Goal: Information Seeking & Learning: Compare options

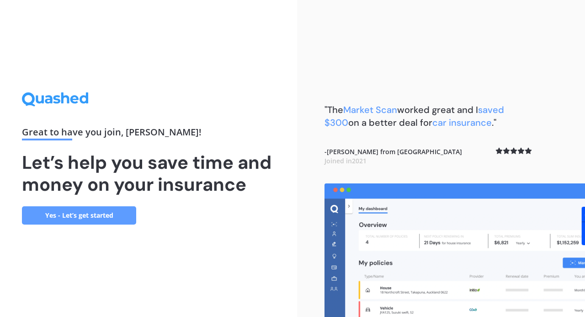
click at [80, 208] on link "Yes - Let’s get started" at bounding box center [79, 215] width 114 height 18
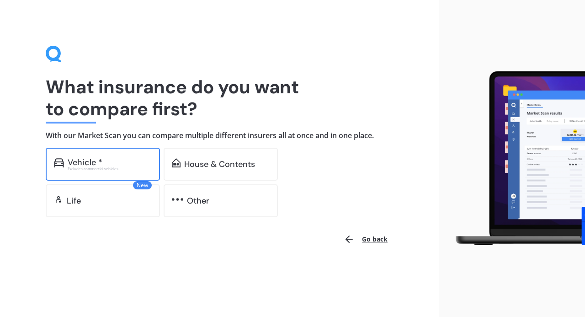
click at [96, 156] on div "Vehicle * Excludes commercial vehicles" at bounding box center [103, 164] width 114 height 33
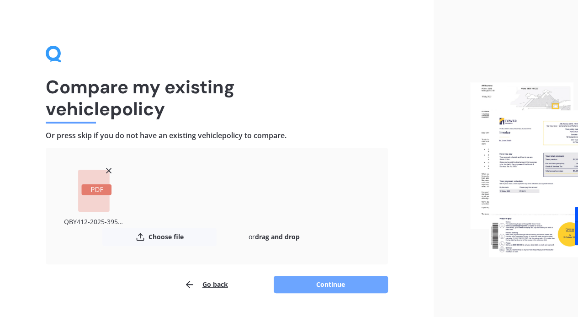
click at [309, 285] on button "Continue" at bounding box center [331, 284] width 114 height 17
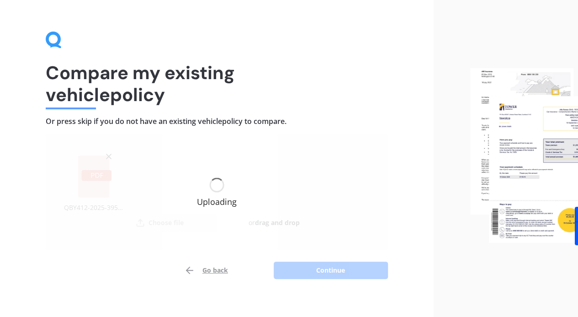
scroll to position [22, 0]
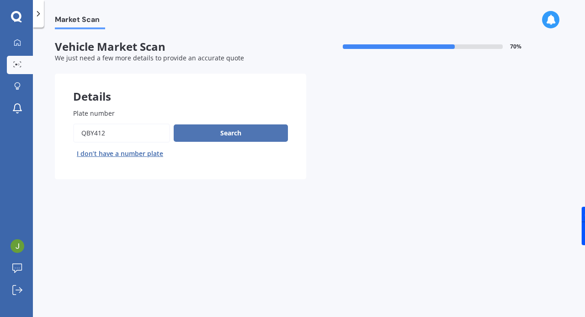
click at [247, 133] on button "Search" at bounding box center [231, 132] width 114 height 17
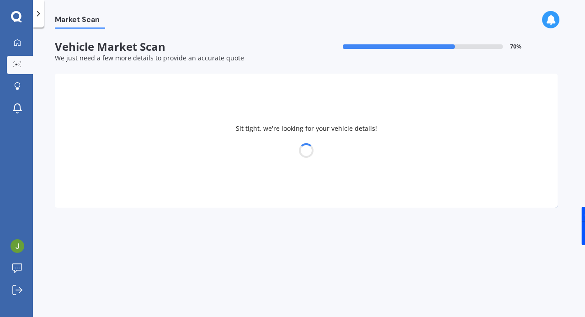
select select "VOLKSWAGEN"
select select "TIGUAN"
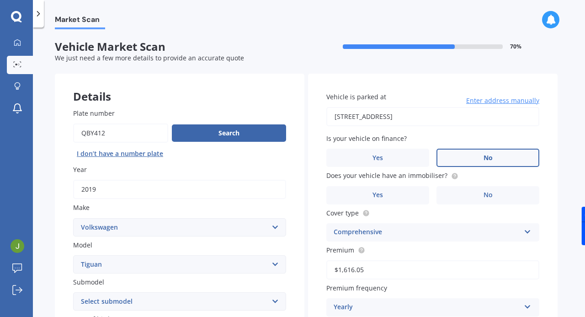
click at [482, 159] on label "No" at bounding box center [488, 158] width 103 height 18
click at [0, 0] on input "No" at bounding box center [0, 0] width 0 height 0
click at [477, 197] on label "No" at bounding box center [488, 195] width 103 height 18
click at [0, 0] on input "No" at bounding box center [0, 0] width 0 height 0
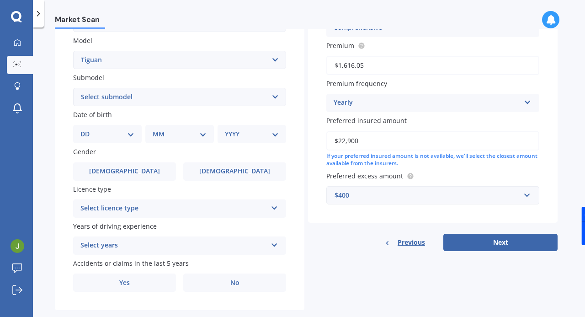
scroll to position [223, 0]
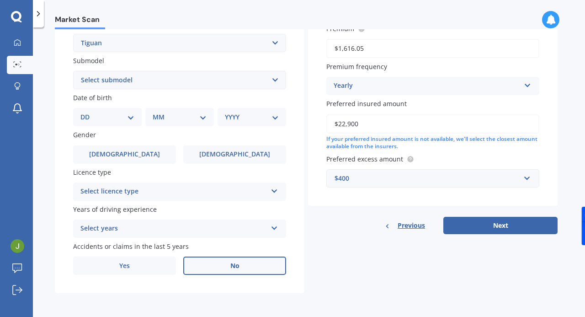
click at [230, 267] on span "No" at bounding box center [234, 266] width 9 height 8
click at [0, 0] on input "No" at bounding box center [0, 0] width 0 height 0
click at [270, 190] on div "Select licence type NZ Full NZ Restricted NZ Learners [GEOGRAPHIC_DATA] [GEOGRA…" at bounding box center [179, 191] width 213 height 18
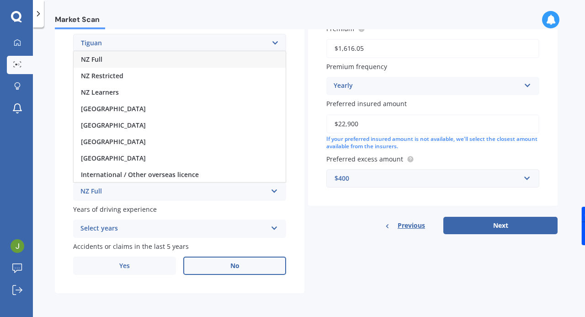
click at [159, 58] on div "NZ Full" at bounding box center [180, 59] width 212 height 16
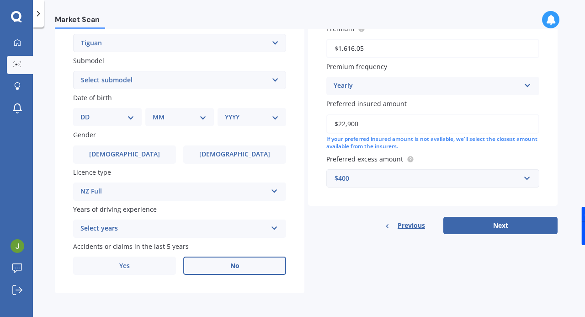
click at [273, 229] on icon at bounding box center [275, 226] width 8 height 6
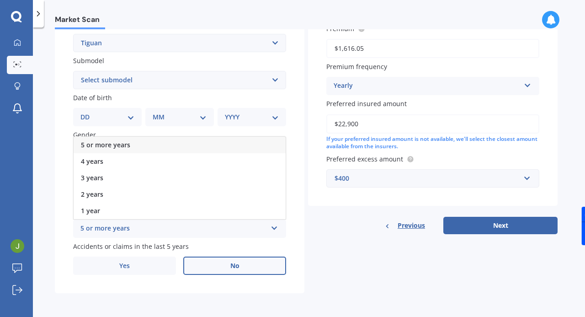
click at [176, 144] on div "5 or more years" at bounding box center [180, 145] width 212 height 16
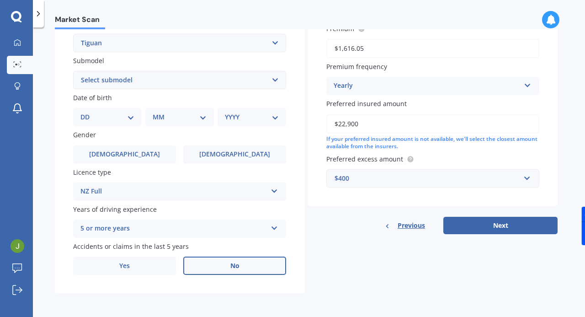
click at [368, 177] on div "$400" at bounding box center [428, 178] width 186 height 10
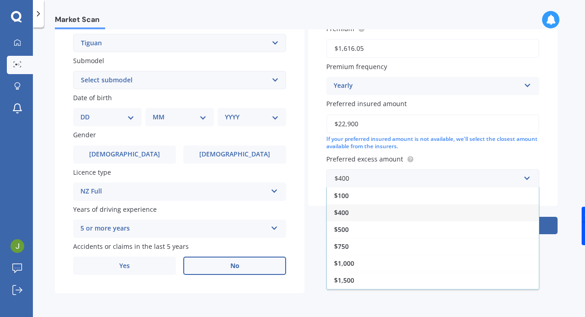
click at [310, 203] on div "Vehicle is parked at [STREET_ADDRESS] Enter address manually Is your vehicle on…" at bounding box center [433, 29] width 250 height 354
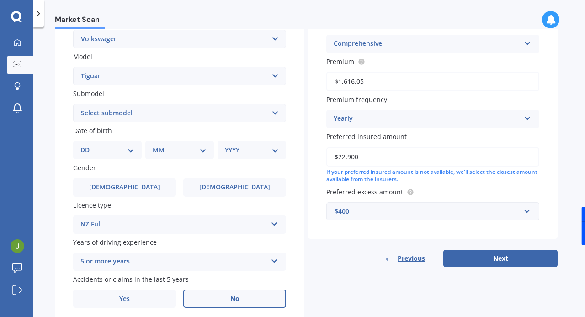
scroll to position [177, 0]
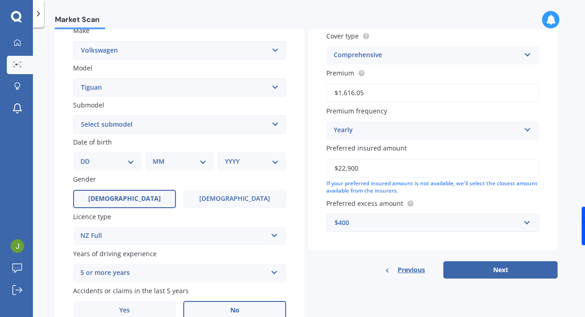
click at [132, 207] on label "[DEMOGRAPHIC_DATA]" at bounding box center [124, 199] width 103 height 18
click at [0, 0] on input "[DEMOGRAPHIC_DATA]" at bounding box center [0, 0] width 0 height 0
click at [128, 159] on select "DD 01 02 03 04 05 06 07 08 09 10 11 12 13 14 15 16 17 18 19 20 21 22 23 24 25 2…" at bounding box center [107, 161] width 54 height 10
select select "09"
click at [88, 157] on select "DD 01 02 03 04 05 06 07 08 09 10 11 12 13 14 15 16 17 18 19 20 21 22 23 24 25 2…" at bounding box center [107, 161] width 54 height 10
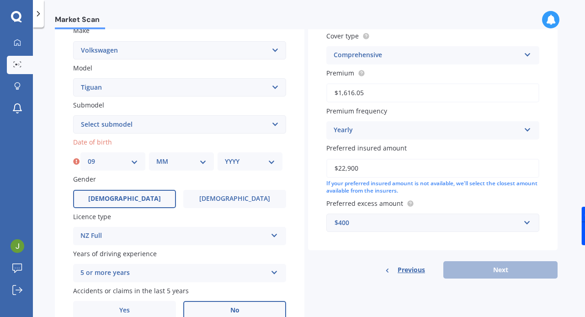
click at [176, 163] on select "MM 01 02 03 04 05 06 07 08 09 10 11 12" at bounding box center [181, 161] width 50 height 10
select select "01"
click at [156, 157] on select "MM 01 02 03 04 05 06 07 08 09 10 11 12" at bounding box center [181, 161] width 50 height 10
drag, startPoint x: 254, startPoint y: 165, endPoint x: 251, endPoint y: 158, distance: 8.0
click at [254, 165] on select "YYYY 2025 2024 2023 2022 2021 2020 2019 2018 2017 2016 2015 2014 2013 2012 2011…" at bounding box center [250, 161] width 50 height 10
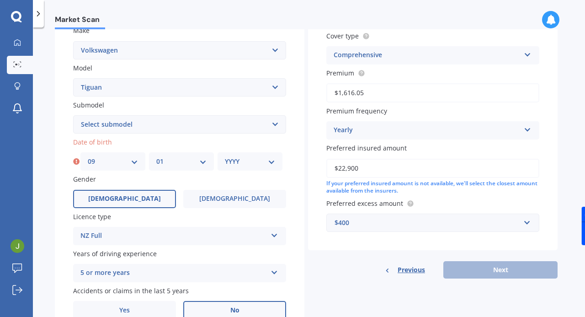
select select "1994"
click at [225, 157] on select "YYYY 2025 2024 2023 2022 2021 2020 2019 2018 2017 2016 2015 2014 2013 2012 2011…" at bounding box center [250, 161] width 50 height 10
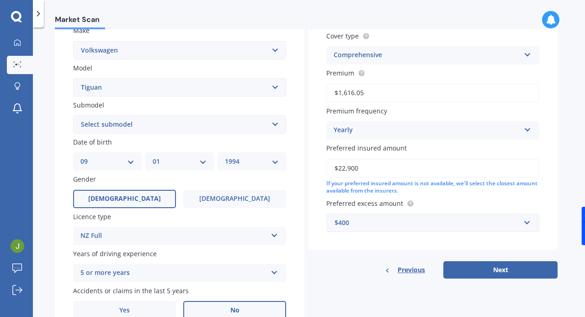
click at [143, 123] on select "Select submodel Diesel Turbo Petrol Turbo Petrol Turbo 4WD" at bounding box center [179, 124] width 213 height 18
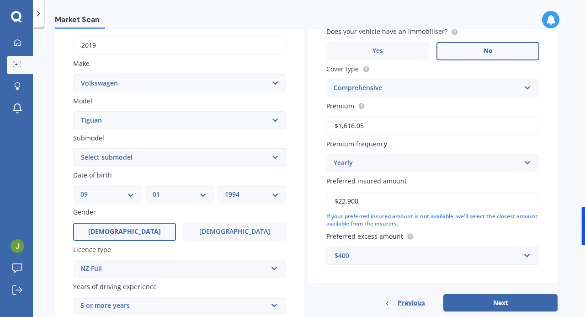
scroll to position [131, 0]
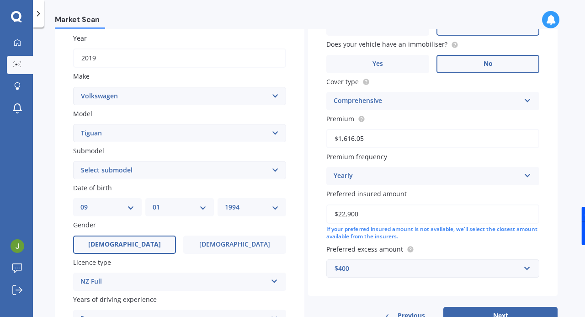
click at [115, 170] on select "Select submodel Diesel Turbo Petrol Turbo Petrol Turbo 4WD" at bounding box center [179, 170] width 213 height 18
click at [52, 160] on div "Market Scan Vehicle Market Scan 70 % We just need a few more details to provide…" at bounding box center [309, 173] width 552 height 289
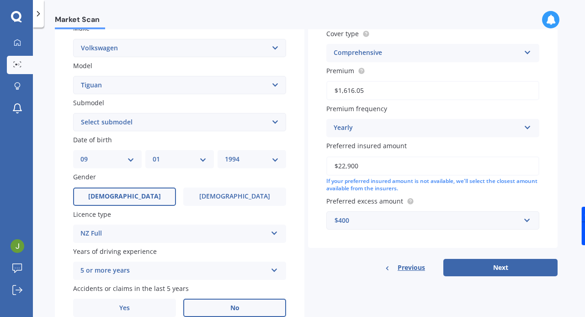
scroll to position [223, 0]
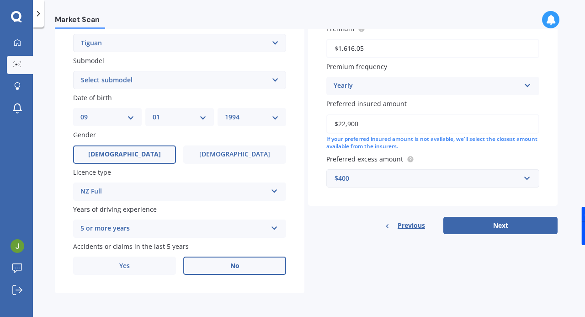
click at [447, 87] on div "Yearly" at bounding box center [427, 85] width 187 height 11
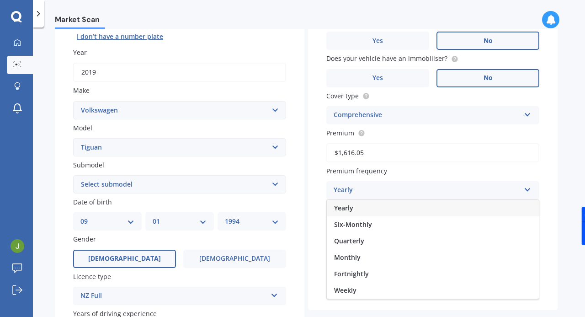
scroll to position [131, 0]
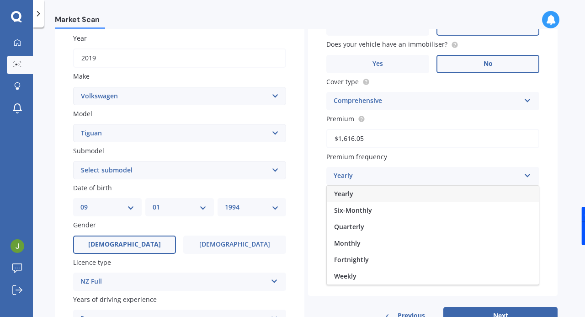
click at [360, 192] on div "Yearly" at bounding box center [433, 194] width 212 height 16
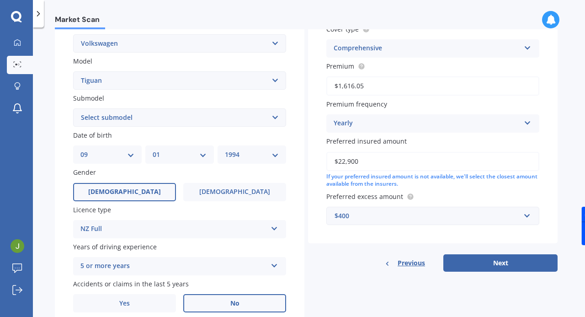
scroll to position [223, 0]
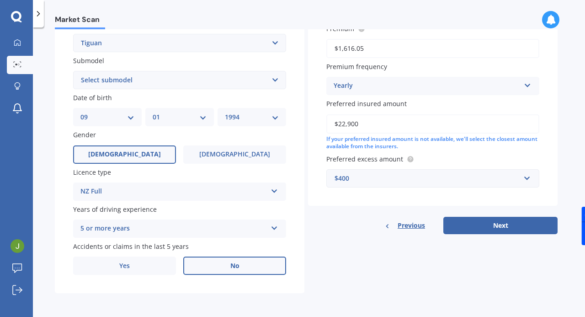
click at [417, 79] on div "Yearly Yearly Six-Monthly Quarterly Monthly Fortnightly Weekly" at bounding box center [432, 86] width 213 height 18
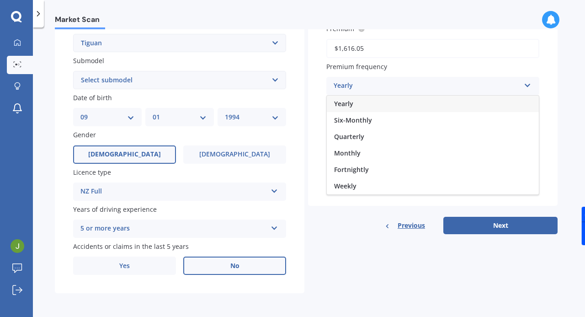
click at [377, 247] on div "Details Plate number Search I don’t have a number plate Year [DATE] Make Select…" at bounding box center [306, 72] width 503 height 441
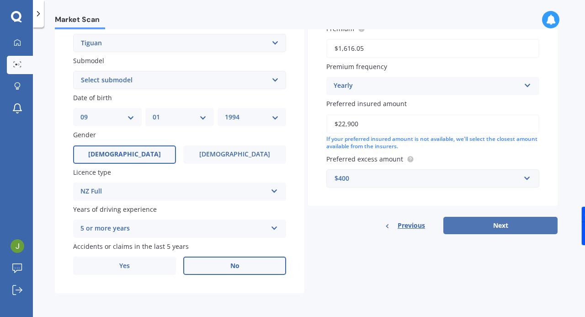
click at [483, 231] on button "Next" at bounding box center [500, 225] width 114 height 17
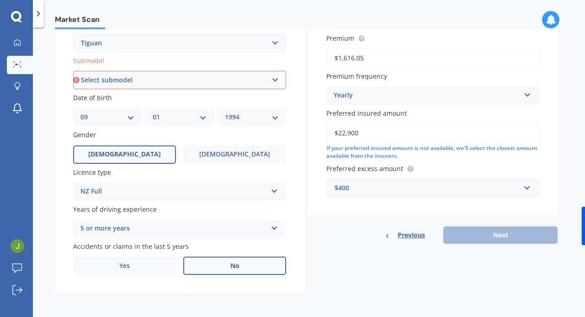
click at [227, 81] on select "Select submodel Diesel Turbo Petrol Turbo Petrol Turbo 4WD" at bounding box center [179, 80] width 213 height 18
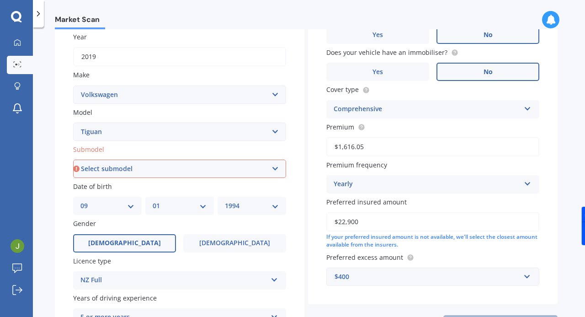
scroll to position [131, 0]
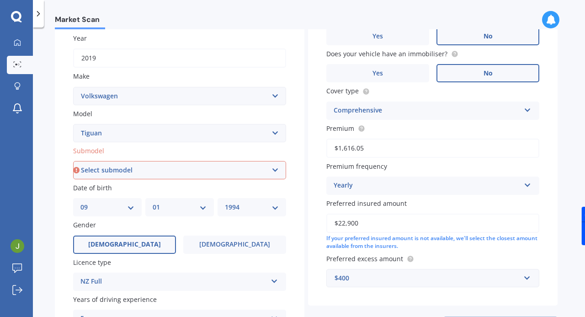
click at [146, 173] on select "Select submodel Diesel Turbo Petrol Turbo Petrol Turbo 4WD" at bounding box center [179, 170] width 213 height 18
select select "PETROL TURBO"
click at [73, 161] on select "Select submodel Diesel Turbo Petrol Turbo Petrol Turbo 4WD" at bounding box center [179, 170] width 213 height 18
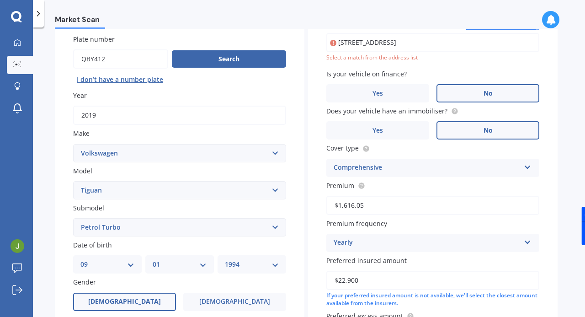
scroll to position [62, 0]
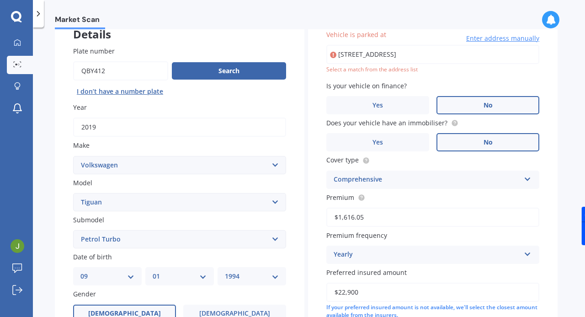
type input "[STREET_ADDRESS]"
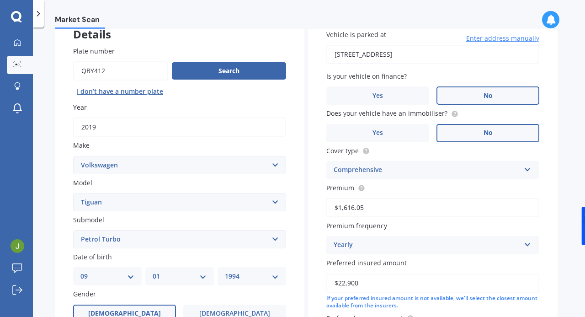
scroll to position [223, 0]
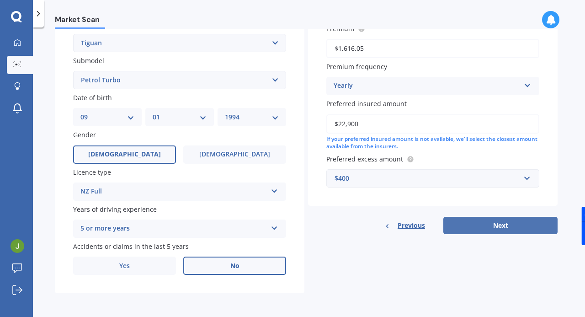
click at [475, 227] on button "Next" at bounding box center [500, 225] width 114 height 17
select select "09"
select select "01"
select select "1994"
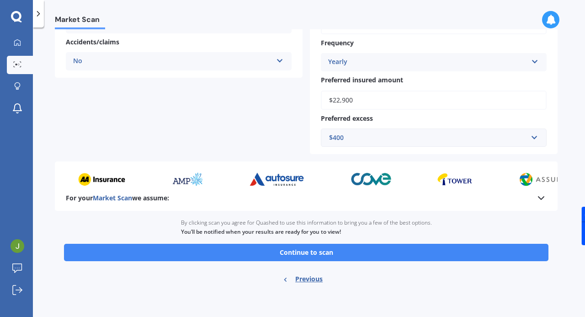
scroll to position [231, 0]
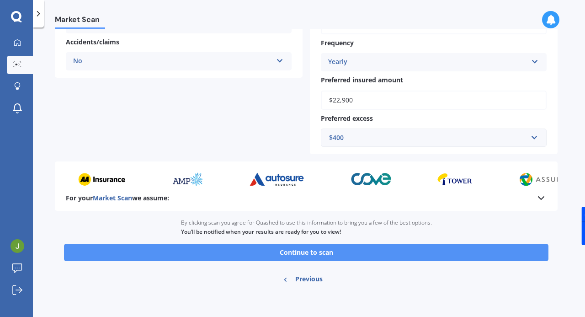
click at [322, 250] on button "Continue to scan" at bounding box center [306, 252] width 485 height 17
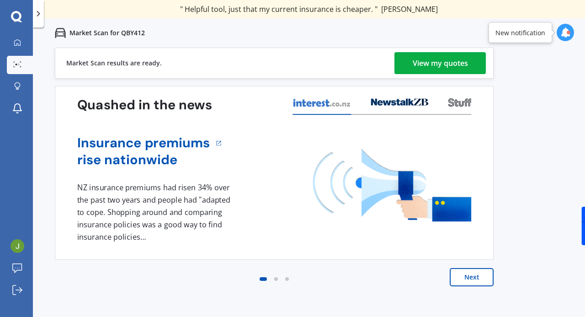
click at [432, 69] on div "View my quotes" at bounding box center [440, 63] width 55 height 22
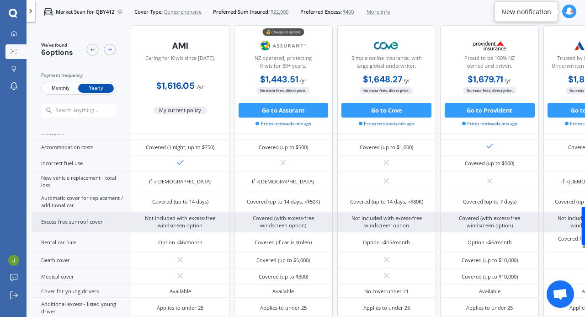
scroll to position [286, 0]
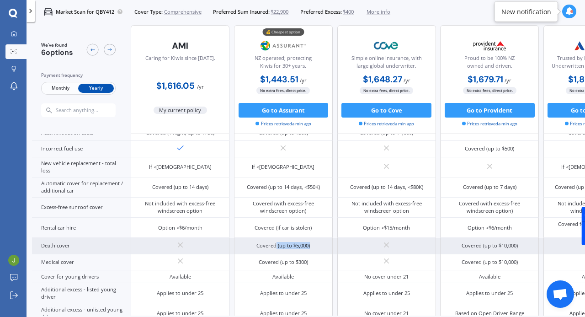
drag, startPoint x: 312, startPoint y: 242, endPoint x: 277, endPoint y: 244, distance: 35.7
click at [277, 244] on div "Covered (up to $5,000)" at bounding box center [283, 246] width 99 height 16
click at [277, 244] on div "Covered (up to $5,000)" at bounding box center [282, 245] width 53 height 7
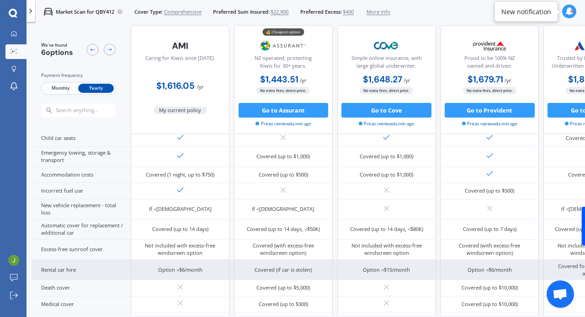
scroll to position [228, 0]
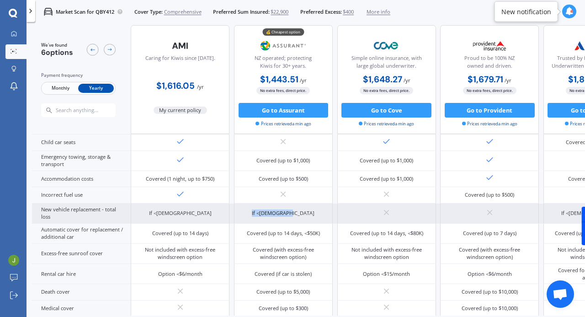
drag, startPoint x: 268, startPoint y: 210, endPoint x: 300, endPoint y: 209, distance: 32.0
click at [300, 209] on div "If <[DEMOGRAPHIC_DATA]" at bounding box center [283, 213] width 99 height 20
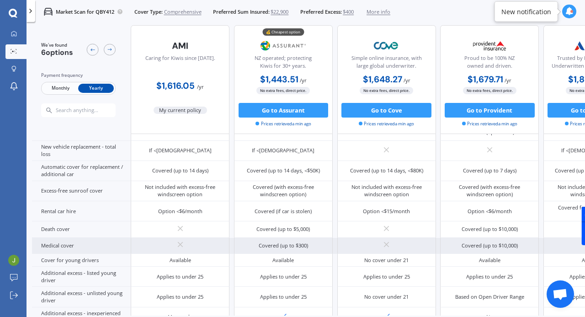
scroll to position [249, 0]
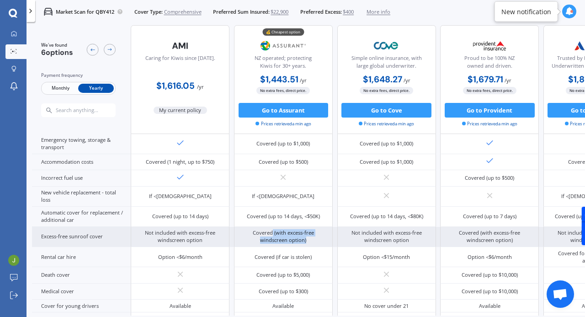
drag, startPoint x: 304, startPoint y: 236, endPoint x: 273, endPoint y: 230, distance: 31.7
click at [273, 230] on div "Covered (with excess-free windscreen option)" at bounding box center [284, 236] width 88 height 15
click at [317, 241] on div "Covered (with excess-free windscreen option)" at bounding box center [284, 236] width 88 height 15
drag, startPoint x: 312, startPoint y: 238, endPoint x: 273, endPoint y: 231, distance: 39.5
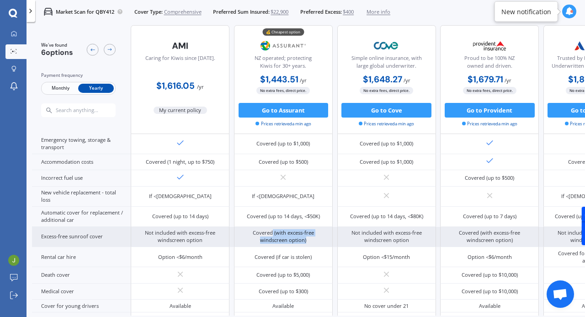
click at [273, 231] on div "Covered (with excess-free windscreen option)" at bounding box center [284, 236] width 88 height 15
click at [313, 233] on div "Covered (with excess-free windscreen option)" at bounding box center [284, 236] width 88 height 15
click at [310, 239] on div "Covered (with excess-free windscreen option)" at bounding box center [284, 236] width 88 height 15
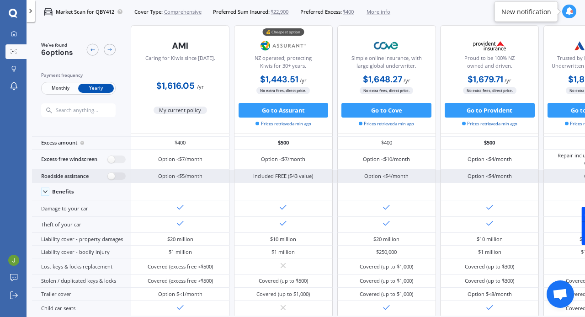
scroll to position [0, 0]
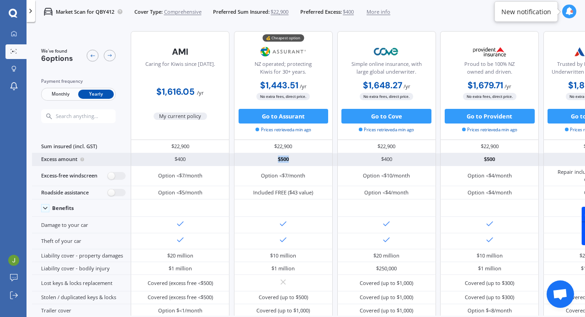
drag, startPoint x: 274, startPoint y: 158, endPoint x: 293, endPoint y: 159, distance: 19.2
click at [293, 159] on div "$500" at bounding box center [283, 159] width 99 height 13
click at [292, 159] on div "$500" at bounding box center [283, 159] width 99 height 13
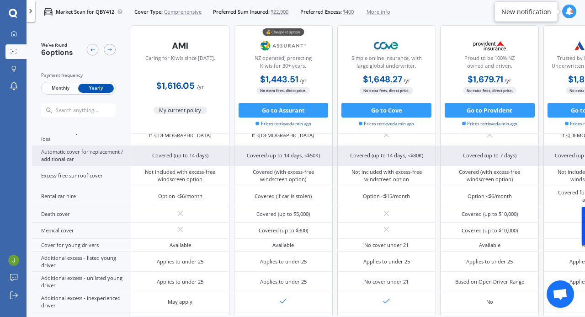
scroll to position [343, 0]
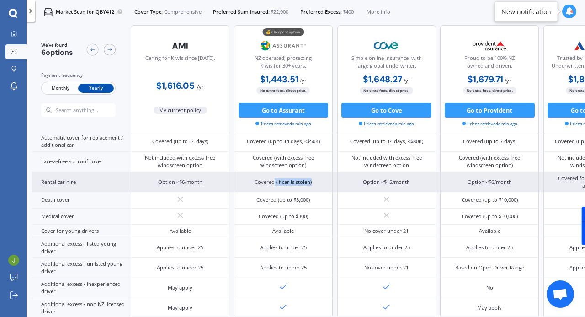
drag, startPoint x: 313, startPoint y: 178, endPoint x: 275, endPoint y: 179, distance: 37.9
click at [275, 179] on div "Covered (if car is stolen)" at bounding box center [283, 182] width 99 height 20
click at [275, 179] on div "Covered (if car is stolen)" at bounding box center [283, 181] width 57 height 7
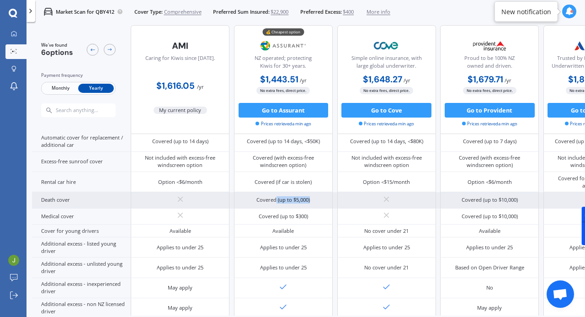
drag, startPoint x: 316, startPoint y: 196, endPoint x: 276, endPoint y: 196, distance: 40.2
click at [276, 196] on div "Covered (up to $5,000)" at bounding box center [283, 200] width 99 height 16
click at [276, 196] on div "Covered (up to $5,000)" at bounding box center [282, 199] width 53 height 7
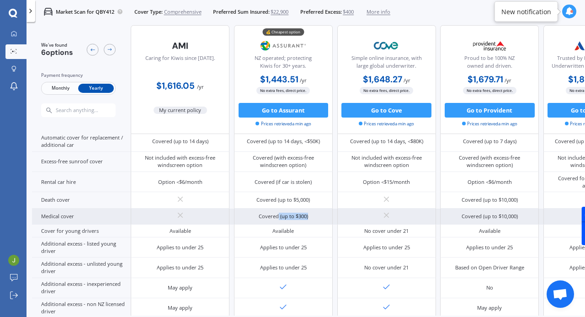
drag, startPoint x: 278, startPoint y: 212, endPoint x: 311, endPoint y: 213, distance: 32.9
click at [311, 213] on div "Covered (up to $300)" at bounding box center [283, 216] width 99 height 16
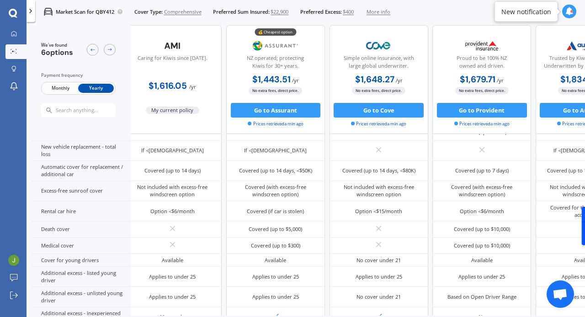
scroll to position [306, 0]
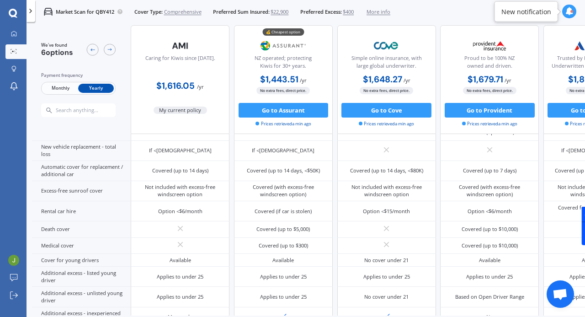
click at [60, 89] on span "Monthly" at bounding box center [61, 89] width 36 height 10
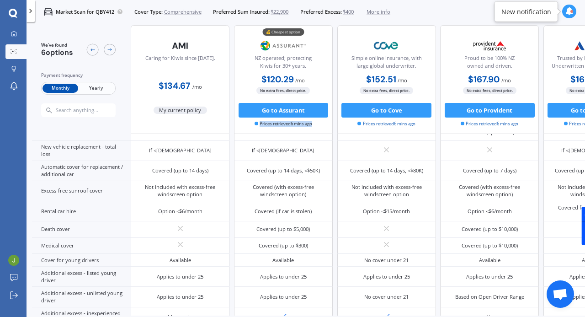
drag, startPoint x: 314, startPoint y: 125, endPoint x: 256, endPoint y: 128, distance: 58.1
click at [256, 128] on div "💰 Cheapest option NZ operated; protecting Kiwis for 30+ years. $120.29 / mo $1,…" at bounding box center [283, 79] width 99 height 109
click at [258, 124] on span "Prices retrieved 6 mins ago" at bounding box center [284, 124] width 58 height 6
click at [259, 123] on span "Prices retrieved 6 mins ago" at bounding box center [284, 124] width 58 height 6
click at [259, 126] on span "Prices retrieved 6 mins ago" at bounding box center [284, 124] width 58 height 6
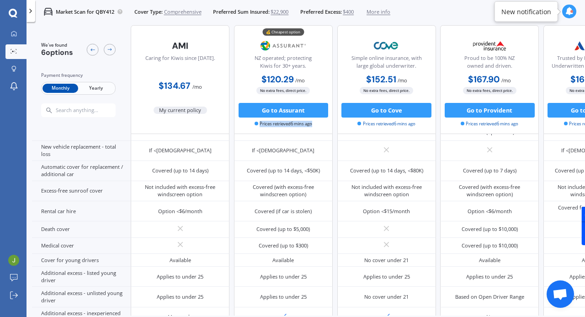
drag, startPoint x: 259, startPoint y: 123, endPoint x: 313, endPoint y: 126, distance: 54.0
click at [312, 126] on span "Prices retrieved 6 mins ago" at bounding box center [284, 124] width 58 height 6
click at [312, 125] on span "Prices retrieved 6 mins ago" at bounding box center [284, 124] width 58 height 6
click at [12, 35] on icon at bounding box center [14, 34] width 6 height 6
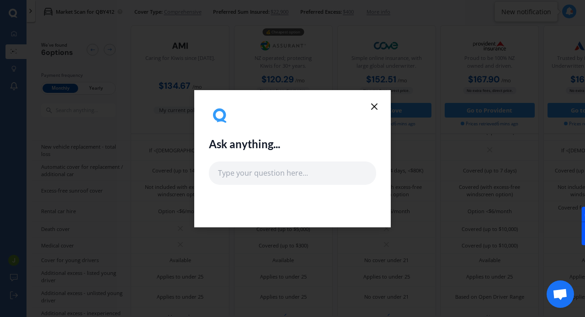
click at [374, 107] on icon at bounding box center [374, 106] width 11 height 11
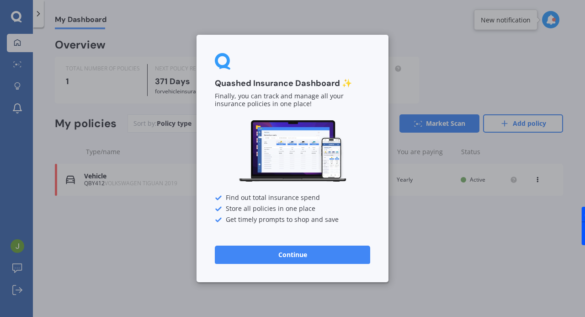
click at [302, 258] on button "Continue" at bounding box center [292, 254] width 155 height 18
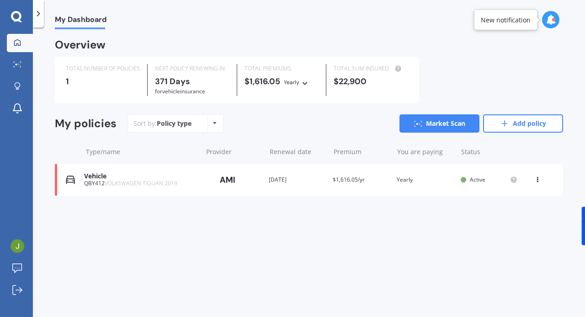
click at [204, 258] on div "My Dashboard Overview TOTAL NUMBER OF POLICIES 1 NEXT POLICY RENEWING [DATE] fo…" at bounding box center [309, 173] width 552 height 289
click at [507, 121] on icon at bounding box center [504, 123] width 9 height 9
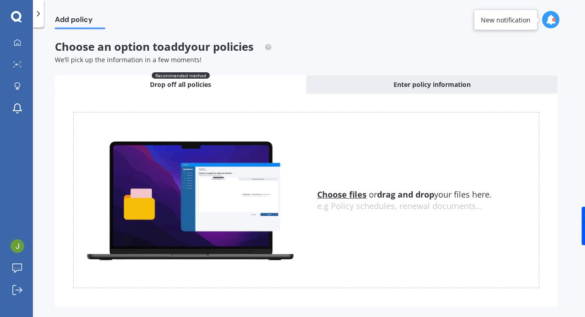
click at [36, 15] on icon at bounding box center [38, 13] width 9 height 9
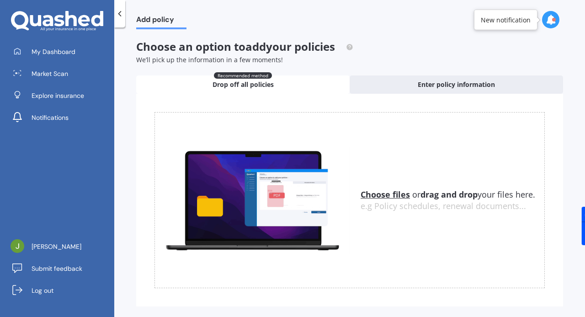
click at [41, 15] on icon at bounding box center [57, 21] width 92 height 21
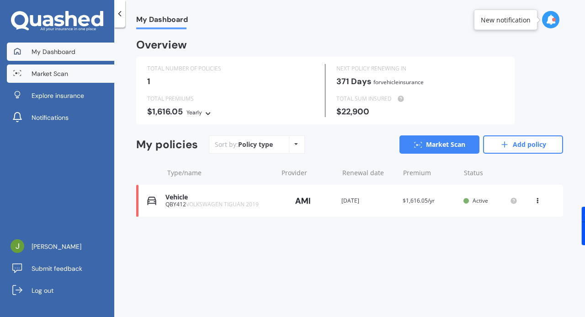
click at [59, 81] on link "Market Scan" at bounding box center [60, 73] width 107 height 18
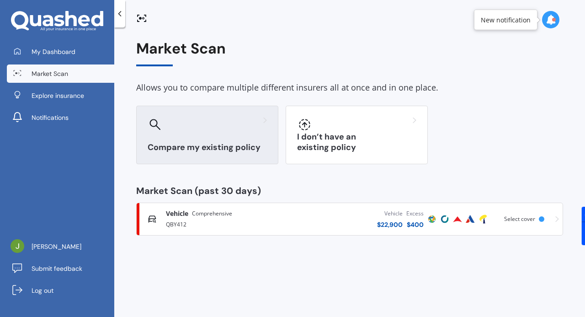
click at [224, 138] on div "Compare my existing policy" at bounding box center [207, 135] width 142 height 59
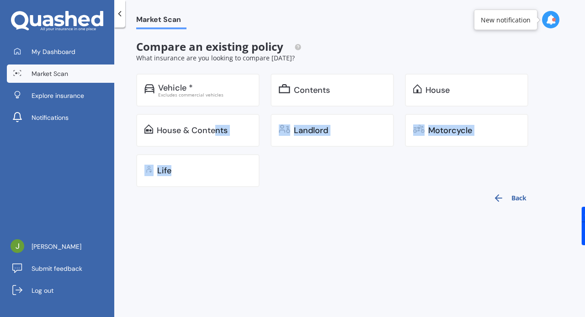
drag, startPoint x: 217, startPoint y: 137, endPoint x: 313, endPoint y: 243, distance: 142.7
click at [301, 246] on div "Market Scan Compare an existing policy What insurance are you looking to compar…" at bounding box center [349, 173] width 471 height 289
click at [322, 242] on div "Market Scan Compare an existing policy What insurance are you looking to compar…" at bounding box center [349, 173] width 471 height 289
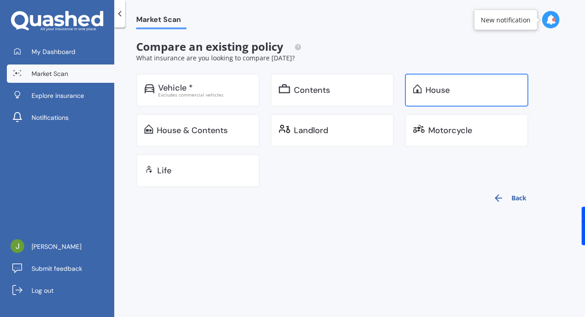
click at [442, 83] on div "House" at bounding box center [466, 90] width 123 height 33
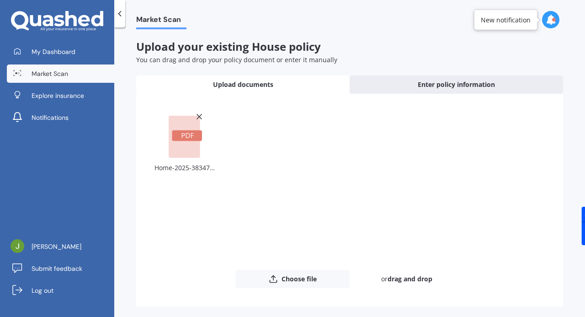
click at [355, 31] on div "Market Scan Upload your existing House policy You can drag and drop your policy…" at bounding box center [349, 173] width 471 height 289
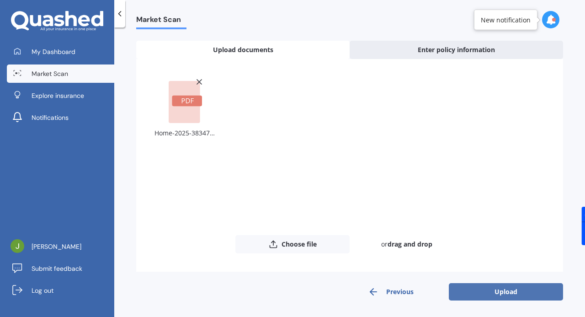
click at [505, 292] on button "Upload" at bounding box center [506, 291] width 114 height 17
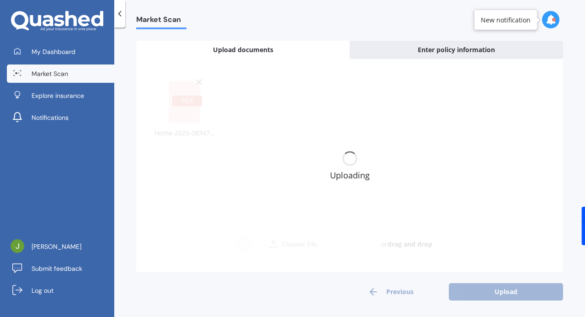
scroll to position [0, 0]
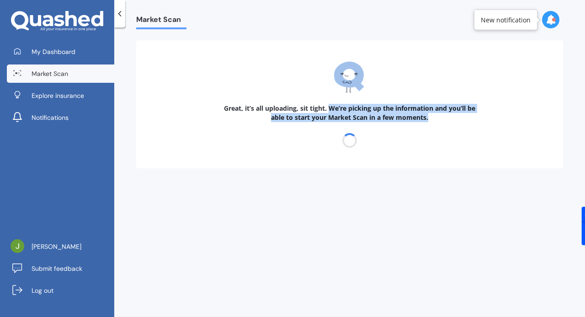
drag, startPoint x: 432, startPoint y: 118, endPoint x: 335, endPoint y: 107, distance: 98.6
click at [335, 107] on b "Great, it’s all uploading, sit tight. We’re picking up the information and you’…" at bounding box center [349, 113] width 251 height 18
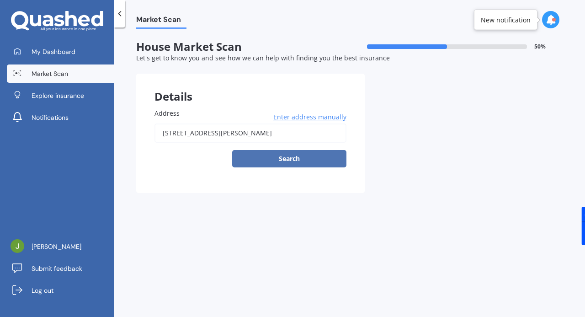
click at [307, 157] on button "Search" at bounding box center [289, 158] width 114 height 17
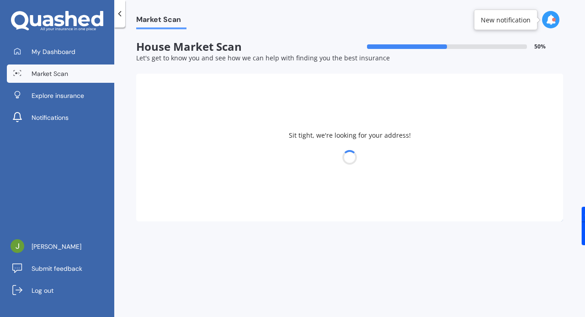
click at [267, 138] on div "Sit tight, we're looking for your address!" at bounding box center [349, 148] width 427 height 148
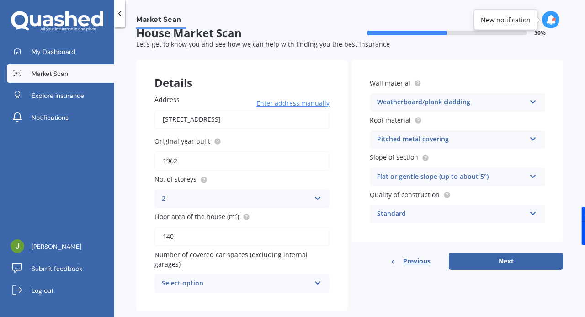
scroll to position [32, 0]
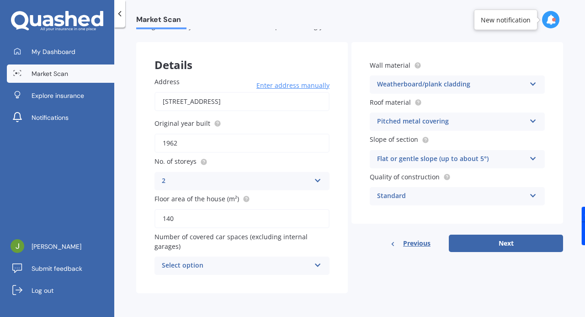
click at [234, 261] on div "Select option" at bounding box center [236, 265] width 149 height 11
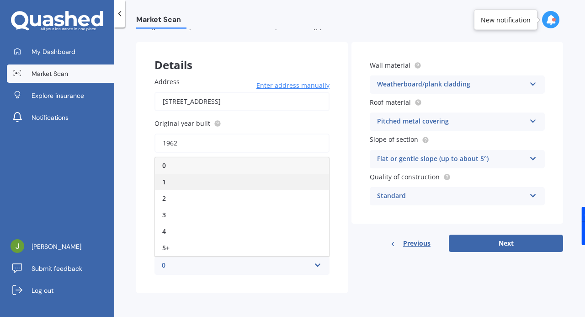
click at [202, 181] on div "1" at bounding box center [242, 182] width 174 height 16
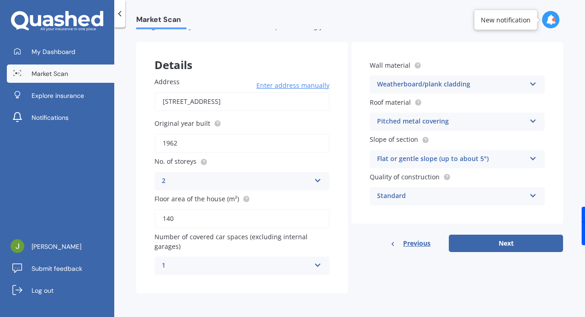
click at [420, 200] on div "Standard" at bounding box center [451, 196] width 149 height 11
click at [409, 284] on div "Details Address [STREET_ADDRESS] Enter address manually Search Original year bu…" at bounding box center [349, 167] width 427 height 251
click at [429, 196] on div "Standard" at bounding box center [451, 196] width 149 height 11
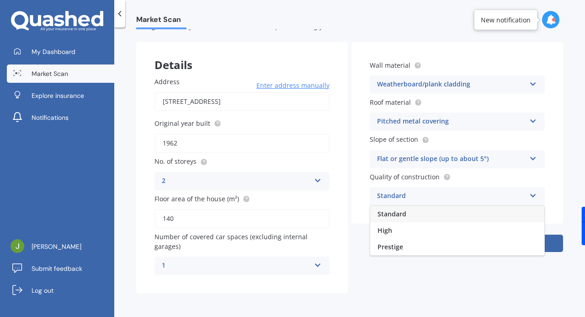
click at [409, 211] on div "Standard" at bounding box center [457, 214] width 174 height 16
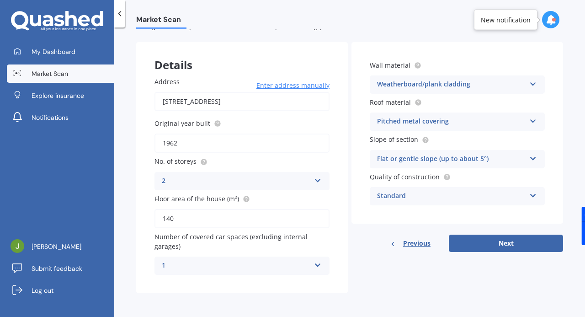
click at [425, 283] on div "Details Address [STREET_ADDRESS] Enter address manually Search Original year bu…" at bounding box center [349, 167] width 427 height 251
click at [435, 156] on div "Flat or gentle slope (up to about 5°)" at bounding box center [451, 159] width 149 height 11
click at [382, 275] on div "Details Address [STREET_ADDRESS] Enter address manually Search Original year bu…" at bounding box center [349, 167] width 427 height 251
click at [454, 117] on div "Pitched metal covering" at bounding box center [451, 121] width 149 height 11
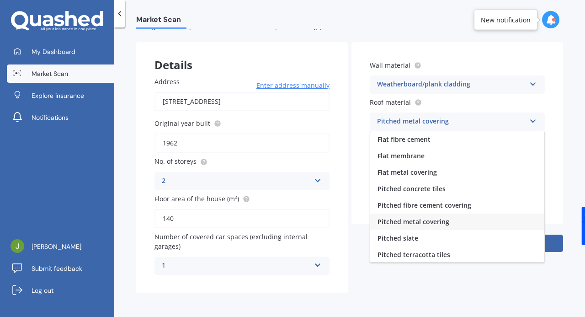
click at [435, 298] on form "House Market Scan 50 % Let's get to know you and see how we can help with findi…" at bounding box center [349, 155] width 427 height 292
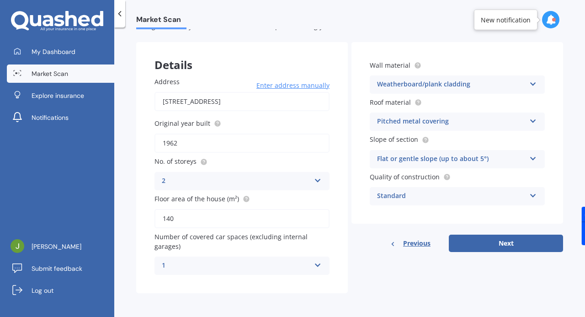
drag, startPoint x: 438, startPoint y: 283, endPoint x: 279, endPoint y: 160, distance: 200.5
click at [438, 283] on div "Details Address [STREET_ADDRESS] Enter address manually Search Original year bu…" at bounding box center [349, 167] width 427 height 251
click at [277, 97] on input "[STREET_ADDRESS]" at bounding box center [242, 101] width 175 height 19
click at [293, 102] on input "[STREET_ADDRESS]" at bounding box center [242, 101] width 175 height 19
type input "[STREET_ADDRESS]"
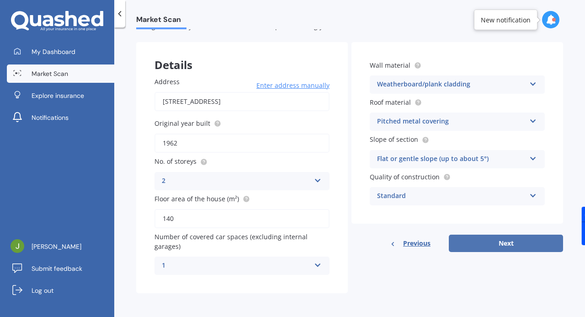
click at [488, 240] on button "Next" at bounding box center [506, 243] width 114 height 17
select select "09"
select select "01"
select select "1994"
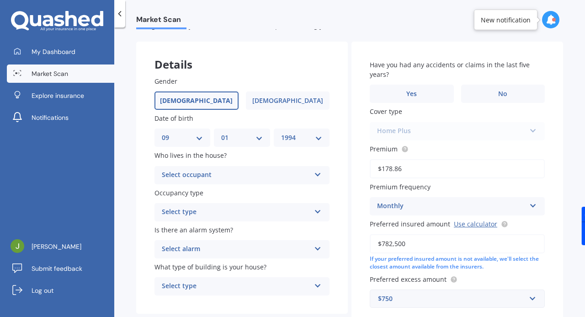
scroll to position [0, 0]
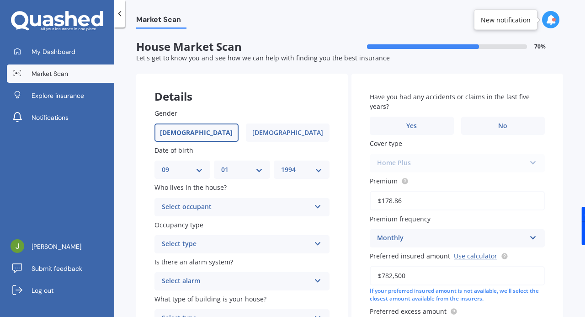
click at [270, 206] on div "Select occupant" at bounding box center [236, 207] width 149 height 11
click at [252, 224] on div "Owner" at bounding box center [242, 225] width 174 height 16
click at [341, 206] on div "Gender [DEMOGRAPHIC_DATA] [DEMOGRAPHIC_DATA] Date of birth DD 01 02 03 04 05 06…" at bounding box center [242, 218] width 212 height 256
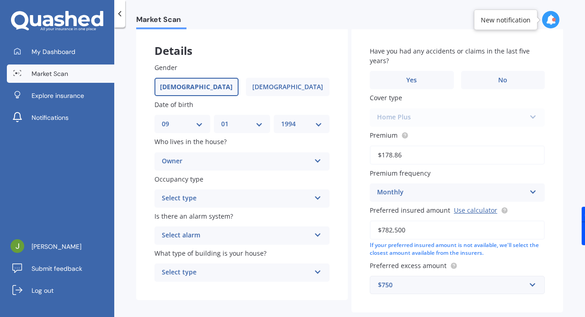
click at [309, 194] on div "Select type Permanent Holiday (without tenancy)" at bounding box center [242, 198] width 175 height 18
click at [277, 218] on div "Permanent" at bounding box center [242, 216] width 174 height 16
click at [277, 236] on div "Select alarm" at bounding box center [236, 235] width 149 height 11
click at [337, 213] on div "Gender [DEMOGRAPHIC_DATA] [DEMOGRAPHIC_DATA] Date of birth DD 01 02 03 04 05 06…" at bounding box center [242, 172] width 212 height 256
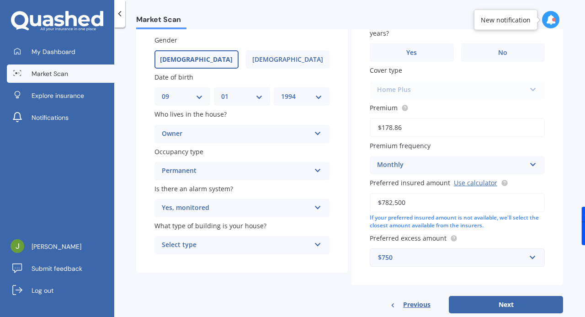
scroll to position [91, 0]
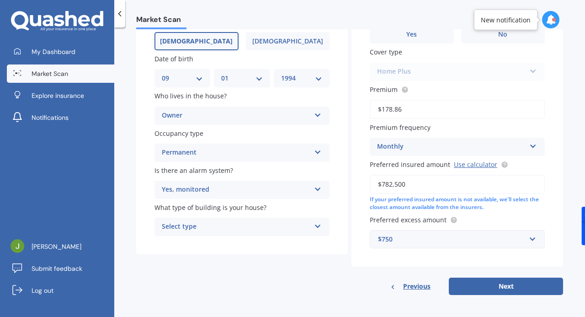
click at [315, 228] on icon at bounding box center [318, 224] width 8 height 6
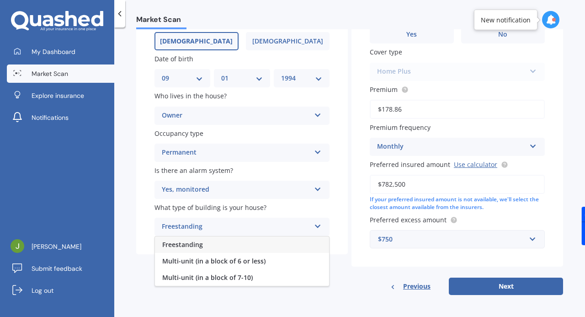
click at [272, 249] on div "Freestanding" at bounding box center [242, 244] width 174 height 16
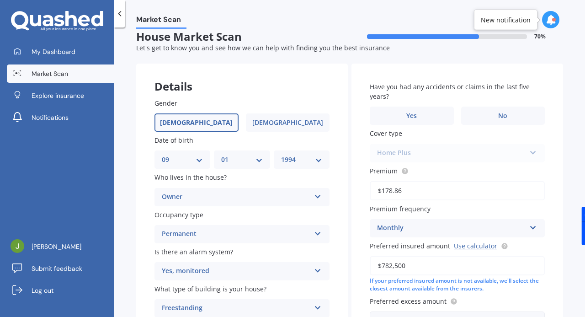
scroll to position [0, 0]
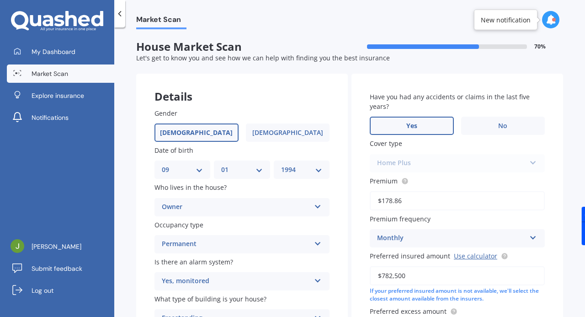
click at [421, 128] on label "Yes" at bounding box center [412, 126] width 84 height 18
click at [0, 0] on input "Yes" at bounding box center [0, 0] width 0 height 0
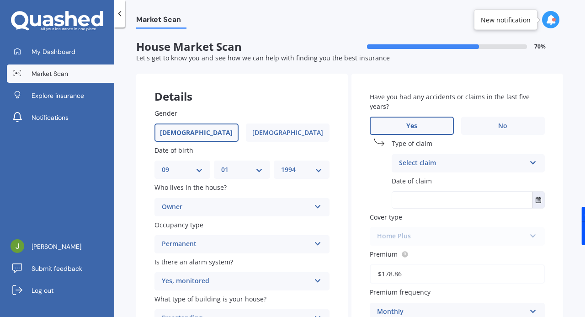
click at [446, 162] on div "Select claim" at bounding box center [462, 163] width 127 height 11
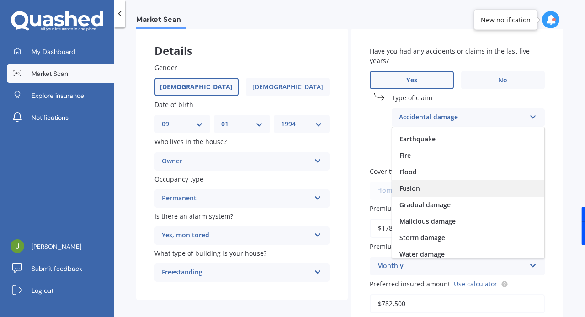
scroll to position [21, 0]
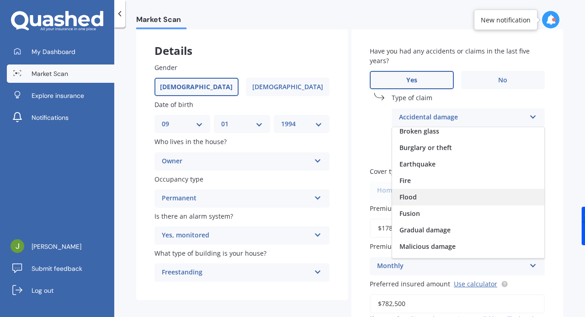
click at [430, 197] on div "Flood" at bounding box center [468, 197] width 152 height 16
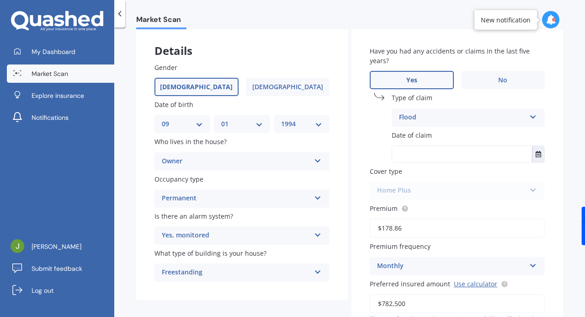
click at [427, 154] on input "text" at bounding box center [462, 154] width 140 height 16
click at [536, 156] on icon "Select date" at bounding box center [538, 154] width 5 height 6
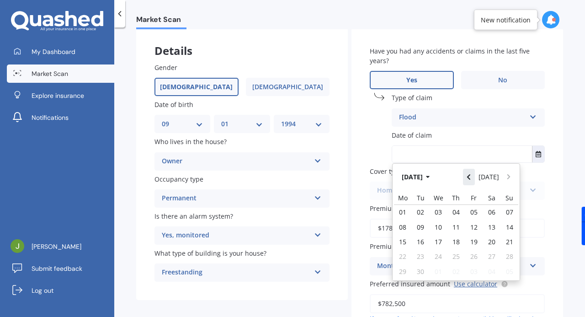
click at [470, 174] on icon "Navigate back" at bounding box center [469, 177] width 4 height 6
click at [470, 177] on icon "Navigate back" at bounding box center [469, 177] width 4 height 6
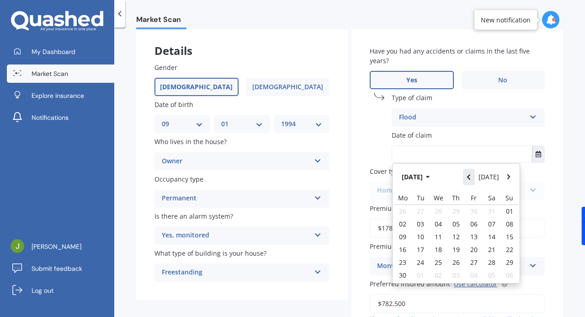
click at [470, 177] on icon "Navigate back" at bounding box center [469, 177] width 4 height 6
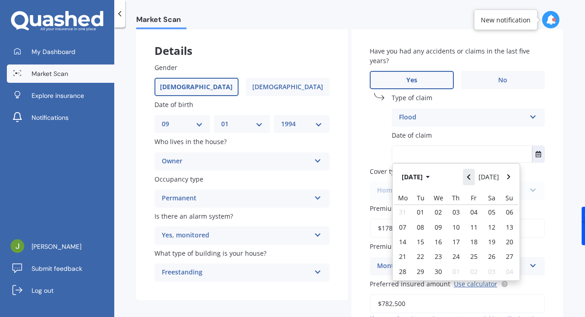
click at [470, 177] on icon "Navigate back" at bounding box center [469, 177] width 4 height 6
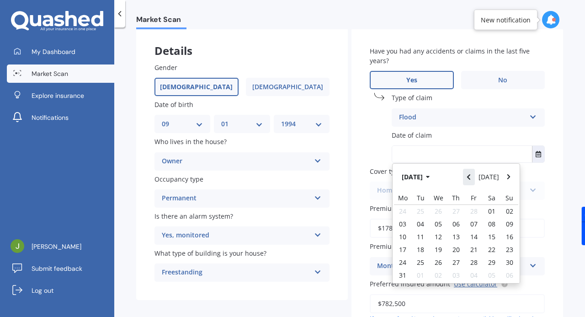
click at [470, 179] on icon "Navigate back" at bounding box center [469, 177] width 4 height 6
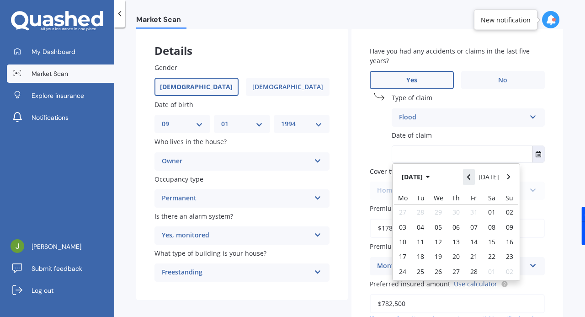
click at [470, 179] on icon "Navigate back" at bounding box center [468, 176] width 3 height 5
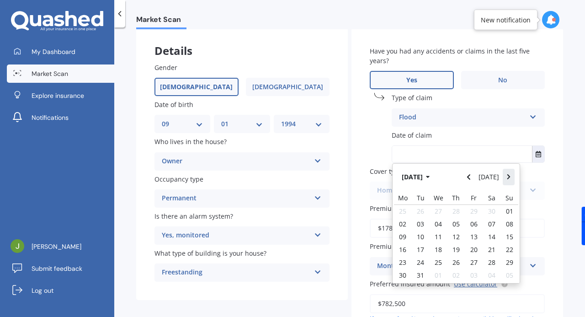
click at [509, 181] on button "Navigate forward" at bounding box center [509, 177] width 12 height 16
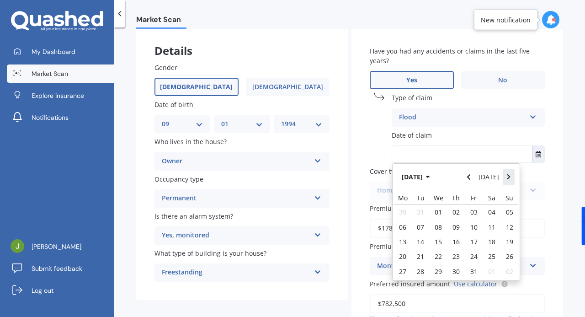
click at [509, 180] on button "Navigate forward" at bounding box center [509, 177] width 12 height 16
click at [488, 213] on span "01" at bounding box center [491, 212] width 7 height 9
type input "[DATE]"
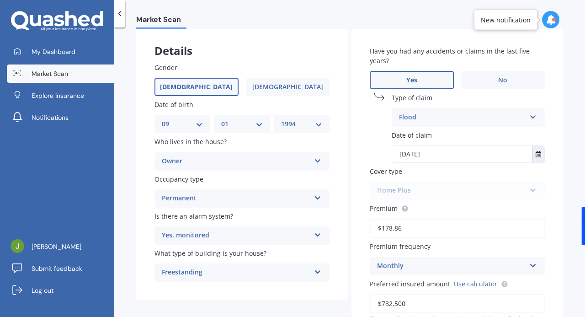
click at [385, 187] on div "Home Plus Premier House Market Value House Home Plus" at bounding box center [457, 190] width 175 height 18
click at [379, 158] on div "Date of claim [DATE] [DATE] [DATE] Mo Tu We Th Fr Sa Su 27 28 29 30 31 01 02 03…" at bounding box center [457, 146] width 175 height 32
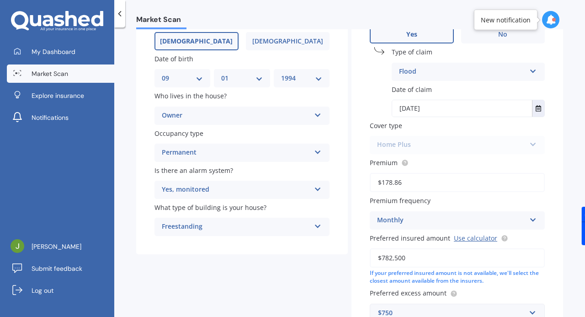
scroll to position [46, 0]
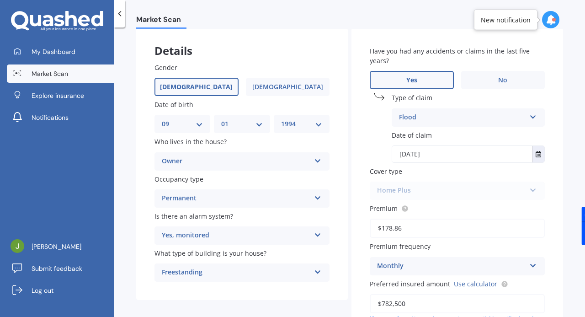
click at [397, 175] on span "Cover type" at bounding box center [386, 171] width 32 height 9
click at [398, 188] on div "Home Plus Premier House Market Value House Home Plus" at bounding box center [457, 190] width 175 height 18
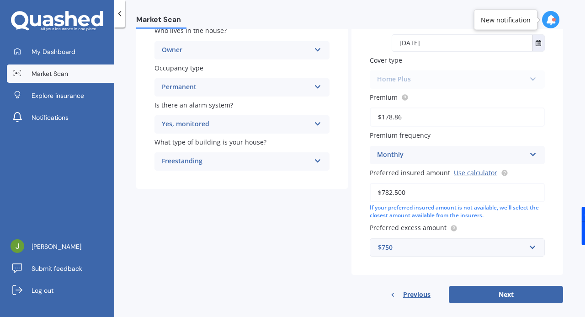
scroll to position [167, 0]
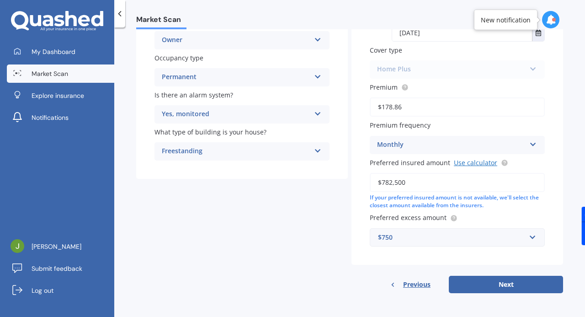
click at [470, 164] on link "Use calculator" at bounding box center [475, 162] width 43 height 9
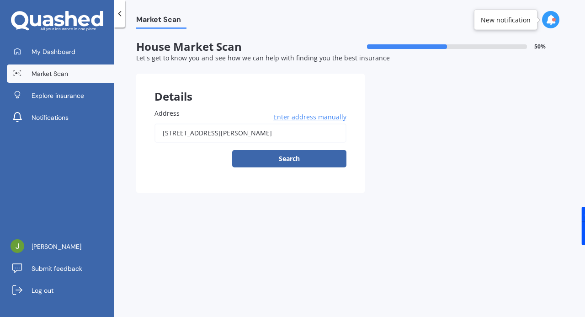
click at [298, 129] on input "[STREET_ADDRESS][PERSON_NAME]" at bounding box center [251, 132] width 192 height 19
type input "[STREET_ADDRESS]"
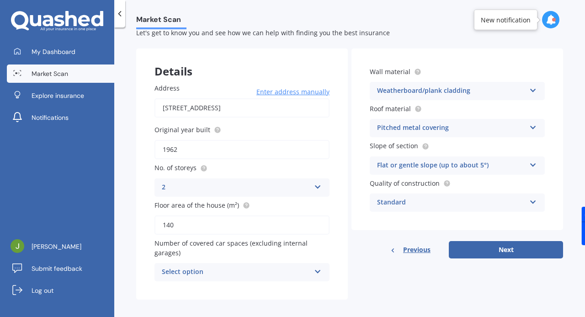
scroll to position [32, 0]
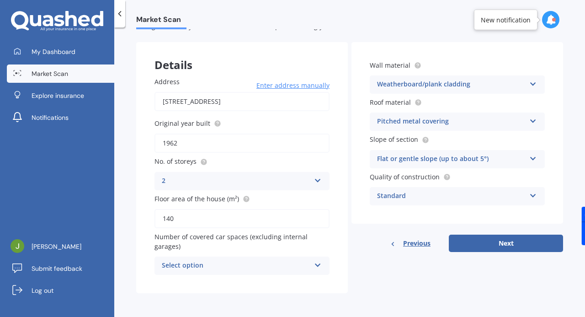
click at [284, 267] on div "Select option" at bounding box center [236, 265] width 149 height 11
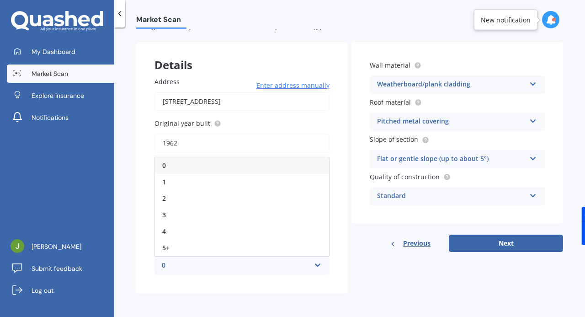
click at [334, 238] on div "Address 6 Mackwood Place, Birkdale, Auckland 0626 Enter address manually Search…" at bounding box center [242, 176] width 212 height 235
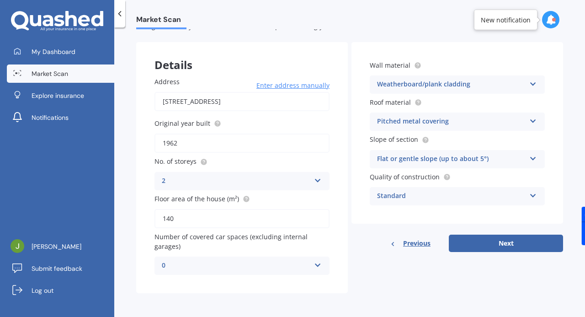
click at [294, 272] on div "0 0 1 2 3 4 5+" at bounding box center [242, 265] width 175 height 18
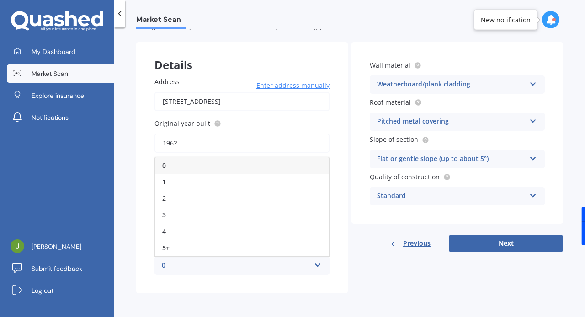
click at [214, 178] on div "1" at bounding box center [242, 182] width 174 height 16
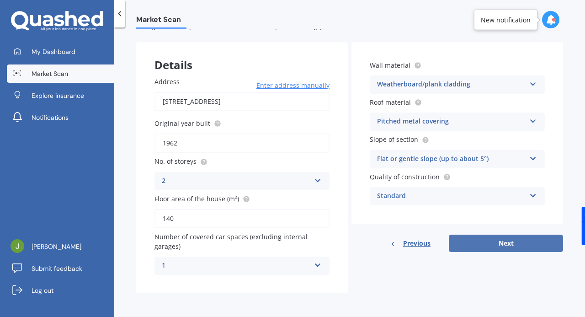
click at [496, 244] on button "Next" at bounding box center [506, 243] width 114 height 17
select select "09"
select select "01"
select select "1994"
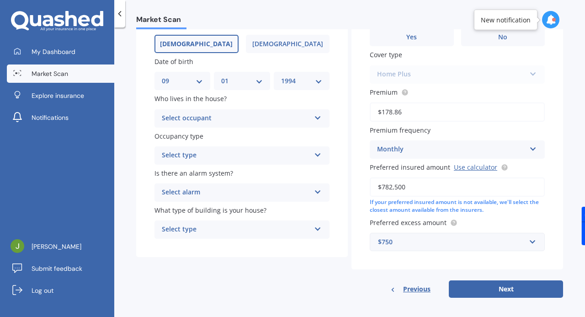
scroll to position [94, 0]
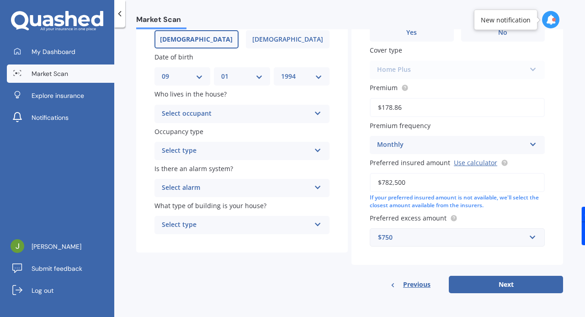
drag, startPoint x: 419, startPoint y: 186, endPoint x: 362, endPoint y: 183, distance: 56.8
click at [362, 183] on div "Have you had any accidents or claims in the last five years? Yes No Cover type …" at bounding box center [458, 122] width 212 height 284
paste input "626,356"
type input "$626,356"
click at [367, 271] on div "Have you had any accidents or claims in the last five years? Yes No Cover type …" at bounding box center [458, 136] width 212 height 313
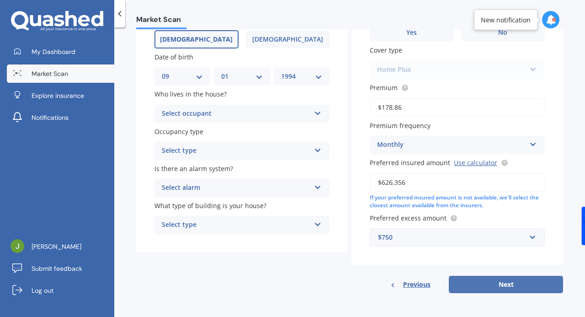
click at [499, 285] on button "Next" at bounding box center [506, 284] width 114 height 17
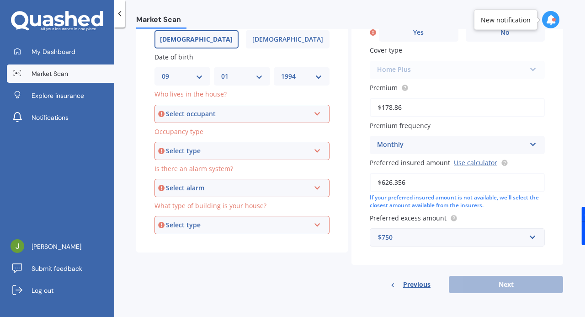
click at [307, 109] on div "Select occupant" at bounding box center [238, 114] width 144 height 10
click at [251, 131] on div "Owner" at bounding box center [241, 131] width 173 height 16
click at [255, 146] on div "Select type" at bounding box center [238, 151] width 144 height 10
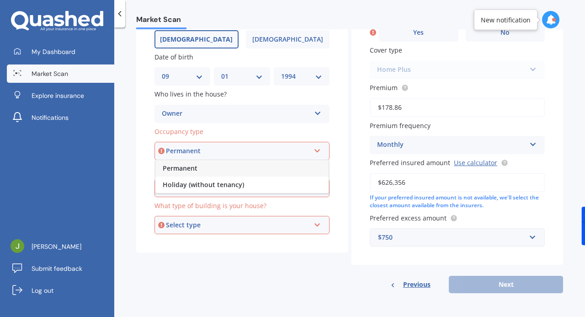
click at [243, 169] on div "Permanent" at bounding box center [241, 168] width 173 height 16
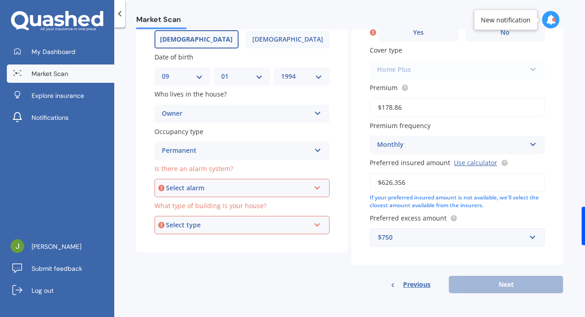
click at [256, 187] on div "Select alarm" at bounding box center [238, 188] width 144 height 10
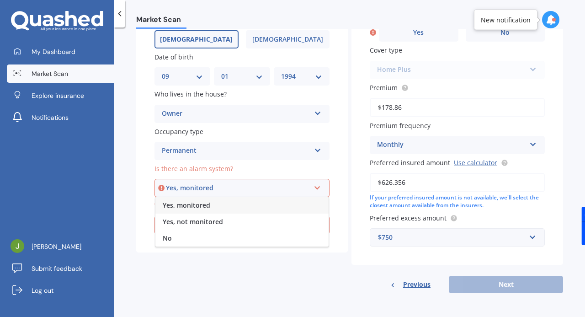
click at [212, 208] on div "Yes, monitored" at bounding box center [241, 205] width 173 height 16
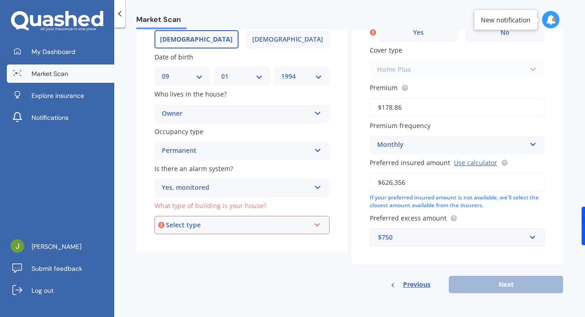
click at [246, 231] on div "Select type Freestanding Multi-unit (in a block of 6 or less) Multi-unit (in a …" at bounding box center [242, 225] width 175 height 18
click at [126, 242] on div "Market Scan House Market Scan 70 % Let's get to know you and see how we can hel…" at bounding box center [349, 173] width 471 height 289
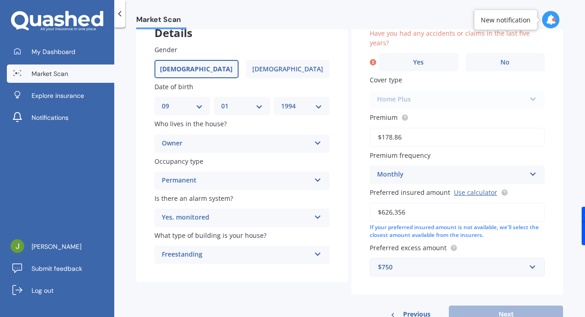
scroll to position [62, 0]
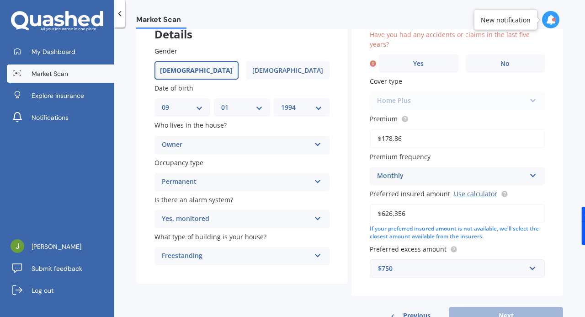
click at [225, 221] on div "Yes, monitored" at bounding box center [236, 218] width 149 height 11
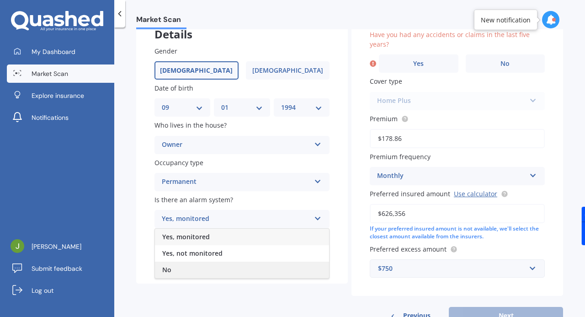
click at [195, 269] on div "No" at bounding box center [242, 269] width 174 height 16
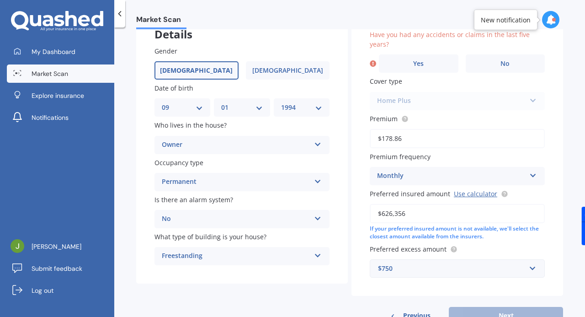
click at [209, 304] on div "Details Gender Male Female Date of birth DD 01 02 03 04 05 06 07 08 09 10 11 12…" at bounding box center [349, 167] width 427 height 313
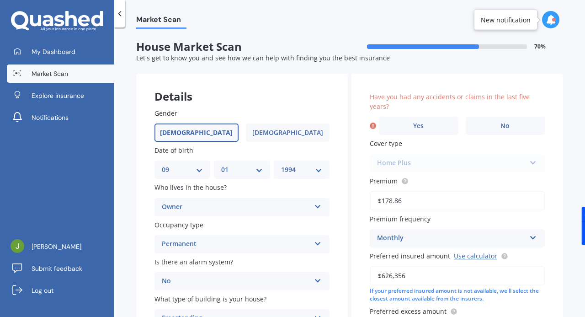
scroll to position [0, 0]
click at [429, 126] on label "Yes" at bounding box center [419, 126] width 80 height 18
click at [0, 0] on input "Yes" at bounding box center [0, 0] width 0 height 0
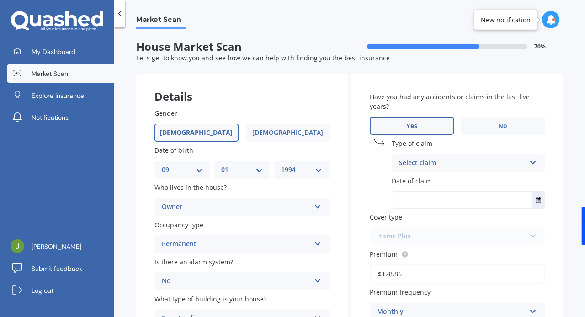
click at [480, 165] on div "Select claim" at bounding box center [462, 163] width 127 height 11
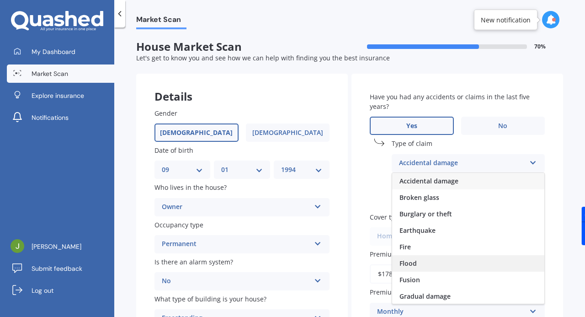
click at [454, 266] on div "Flood" at bounding box center [468, 263] width 152 height 16
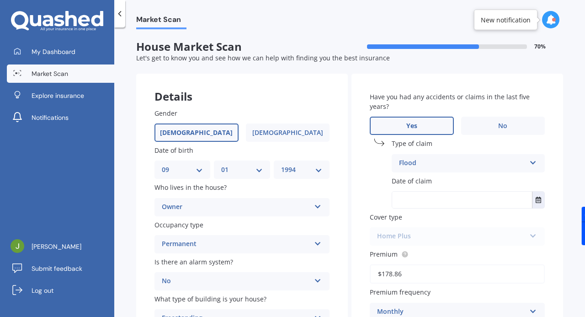
click at [456, 197] on input "text" at bounding box center [462, 200] width 140 height 16
click at [536, 201] on icon "Select date" at bounding box center [538, 200] width 5 height 6
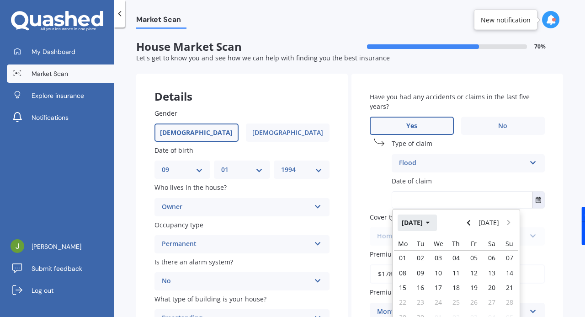
click at [430, 221] on icon "button" at bounding box center [428, 222] width 4 height 6
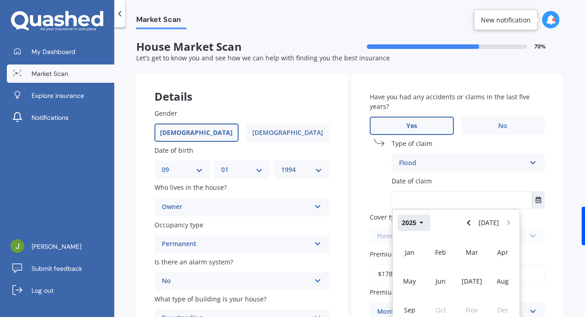
click at [420, 224] on icon "button" at bounding box center [422, 222] width 4 height 6
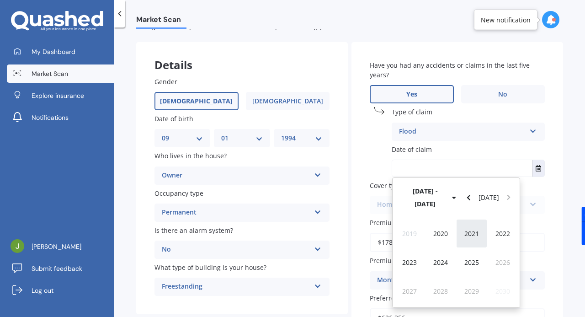
scroll to position [46, 0]
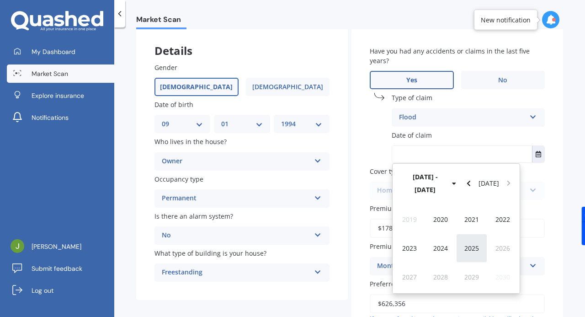
click at [475, 244] on span "2025" at bounding box center [471, 248] width 15 height 9
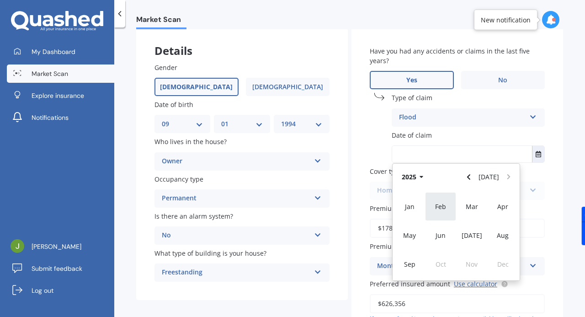
click at [449, 208] on div "Feb" at bounding box center [440, 206] width 31 height 29
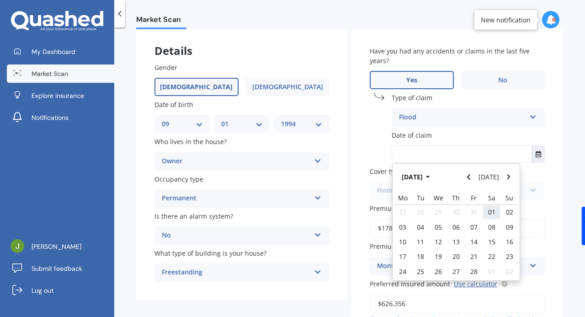
click at [488, 213] on span "01" at bounding box center [491, 212] width 7 height 9
type input "[DATE]"
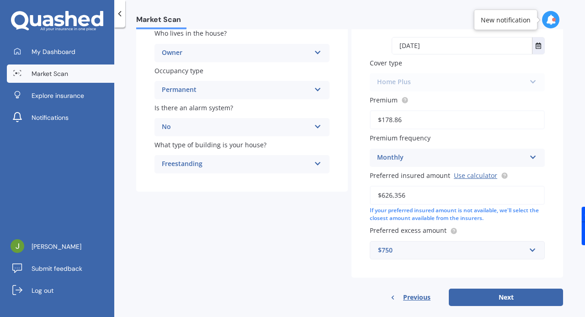
scroll to position [167, 0]
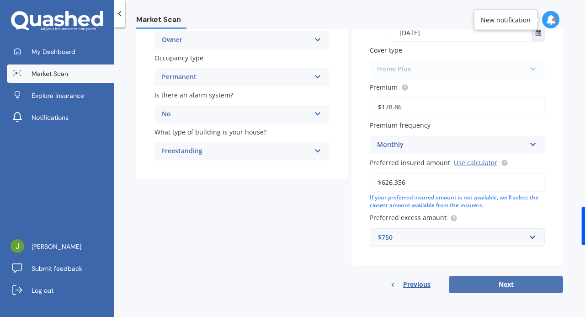
click at [494, 283] on button "Next" at bounding box center [506, 284] width 114 height 17
select select "09"
select select "01"
select select "1994"
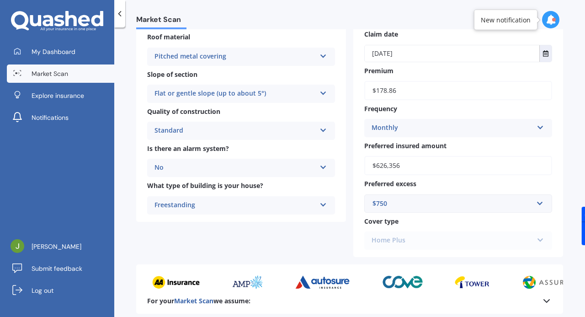
scroll to position [379, 0]
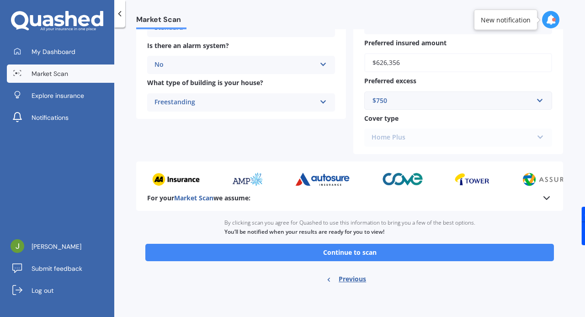
click at [472, 135] on div "Home Plus Premier House Market Value House Home Plus" at bounding box center [458, 137] width 188 height 18
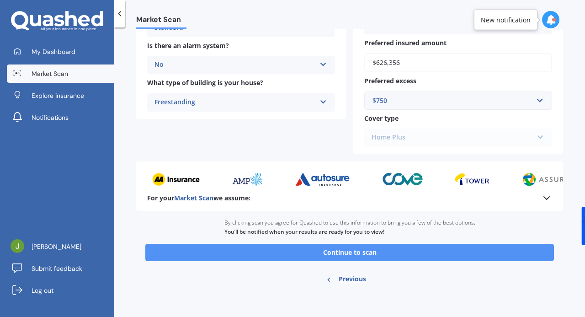
click at [365, 253] on button "Continue to scan" at bounding box center [349, 252] width 409 height 17
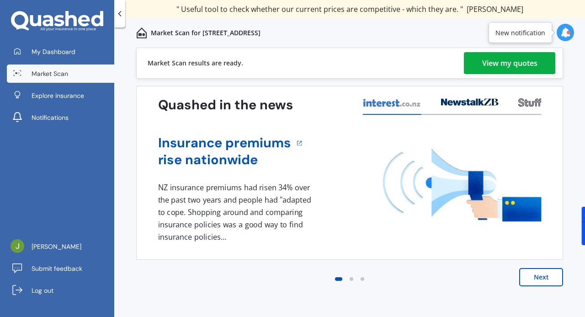
click at [521, 75] on div "Market Scan results are ready. View my quotes" at bounding box center [349, 63] width 427 height 31
click at [509, 58] on div "View my quotes" at bounding box center [509, 63] width 55 height 22
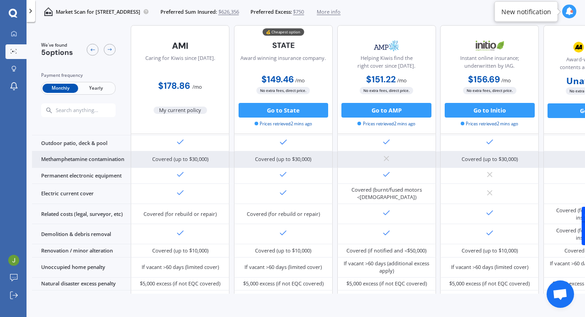
scroll to position [286, 0]
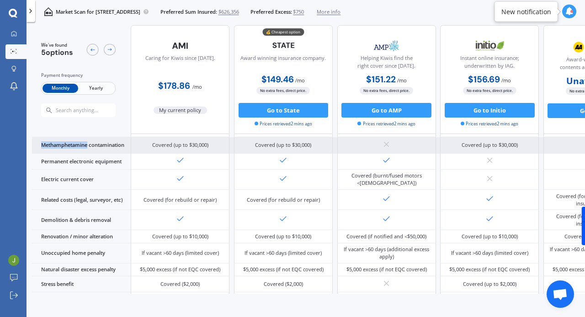
drag, startPoint x: 42, startPoint y: 141, endPoint x: 89, endPoint y: 141, distance: 47.1
click at [91, 141] on div "Methamphetamine contamination" at bounding box center [81, 145] width 99 height 16
copy div "Methamphetamine"
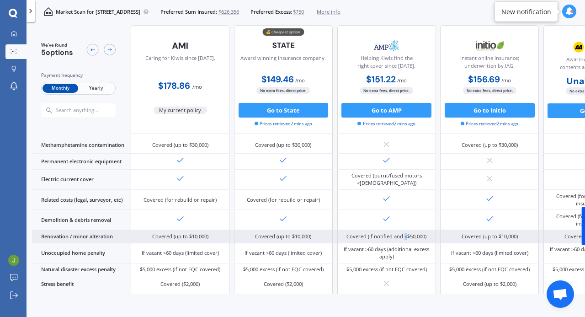
click at [404, 239] on div "Covered (if notified and <$50,000)" at bounding box center [387, 236] width 80 height 7
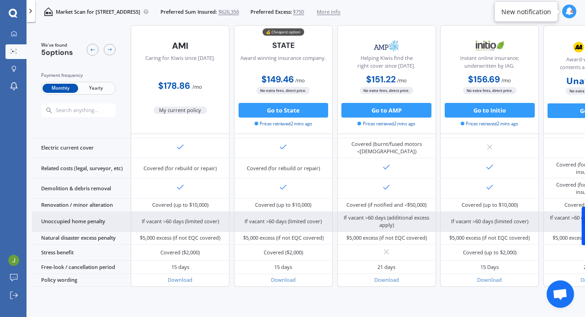
scroll to position [343, 0]
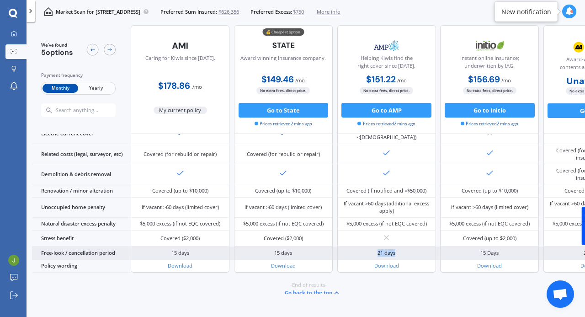
drag, startPoint x: 397, startPoint y: 253, endPoint x: 377, endPoint y: 254, distance: 20.1
click at [377, 254] on div "21 days" at bounding box center [386, 252] width 99 height 13
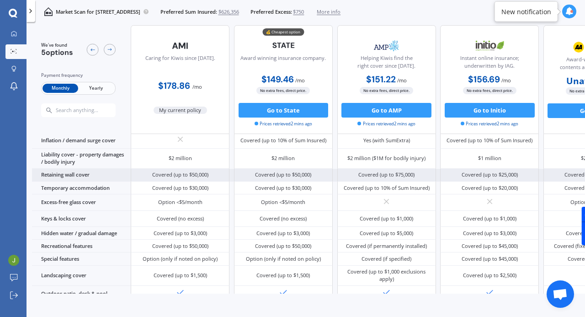
scroll to position [0, 0]
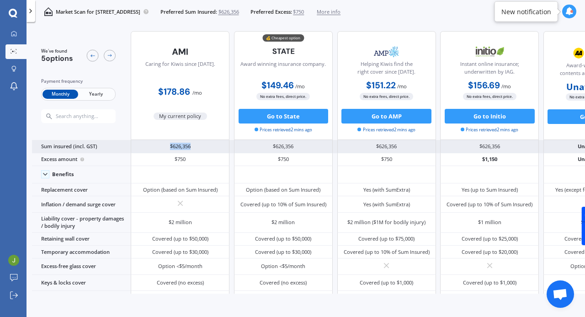
drag, startPoint x: 195, startPoint y: 148, endPoint x: 155, endPoint y: 143, distance: 39.6
click at [155, 143] on div "$626,356" at bounding box center [180, 146] width 99 height 13
copy div "$626,356"
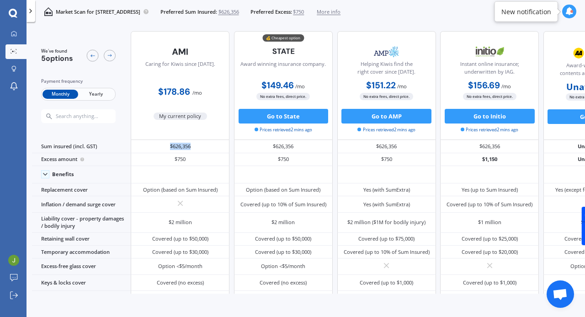
drag, startPoint x: 196, startPoint y: 92, endPoint x: 204, endPoint y: 92, distance: 8.2
click at [204, 92] on div "$178.86 / mo" at bounding box center [180, 89] width 99 height 21
click at [289, 52] on img at bounding box center [283, 51] width 48 height 17
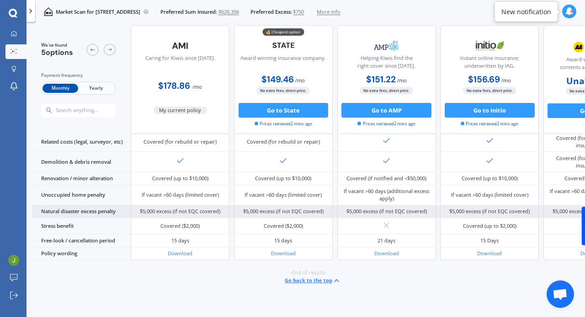
scroll to position [364, 0]
drag, startPoint x: 175, startPoint y: 207, endPoint x: 221, endPoint y: 207, distance: 46.6
click at [221, 207] on div "$5,000 excess (if not EQC covered)" at bounding box center [180, 211] width 99 height 13
drag, startPoint x: 222, startPoint y: 208, endPoint x: 174, endPoint y: 207, distance: 48.0
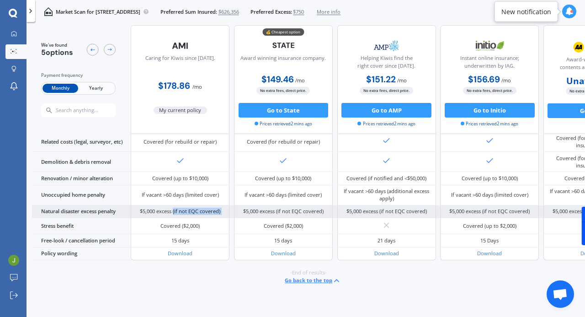
click at [174, 207] on div "$5,000 excess (if not EQC covered)" at bounding box center [180, 211] width 99 height 13
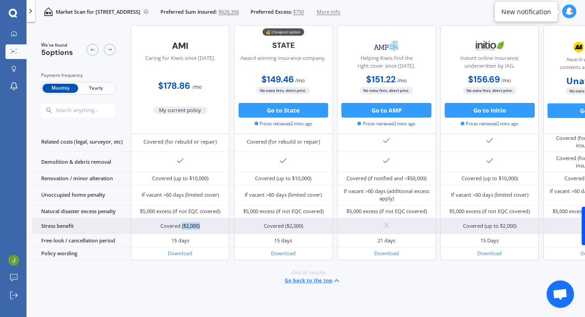
drag, startPoint x: 202, startPoint y: 223, endPoint x: 181, endPoint y: 224, distance: 21.1
click at [181, 224] on div "Covered ($2,000)" at bounding box center [180, 226] width 99 height 16
click at [181, 224] on div "Covered ($2,000)" at bounding box center [179, 225] width 39 height 7
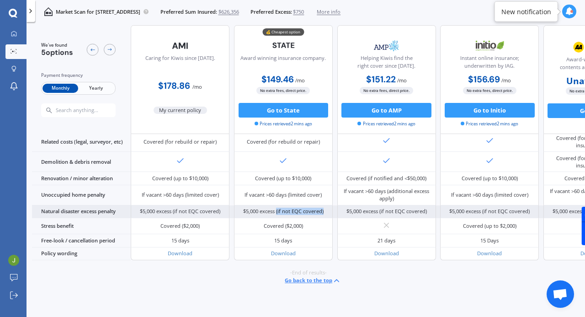
drag, startPoint x: 277, startPoint y: 206, endPoint x: 324, endPoint y: 208, distance: 46.7
click at [324, 208] on div "$5,000 excess (if not EQC covered)" at bounding box center [283, 211] width 80 height 7
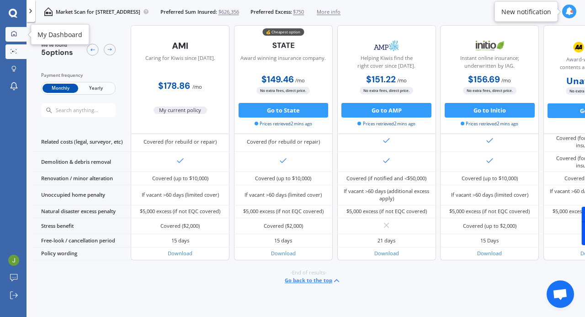
click at [13, 35] on icon at bounding box center [13, 33] width 5 height 5
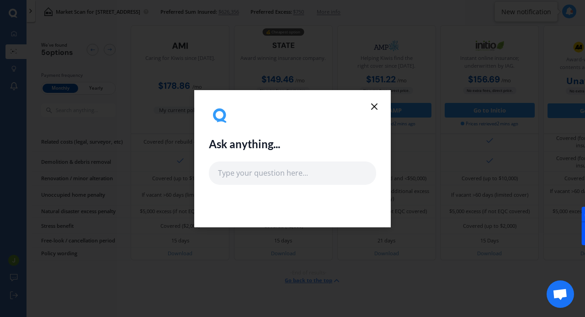
click at [372, 107] on icon at bounding box center [374, 106] width 11 height 11
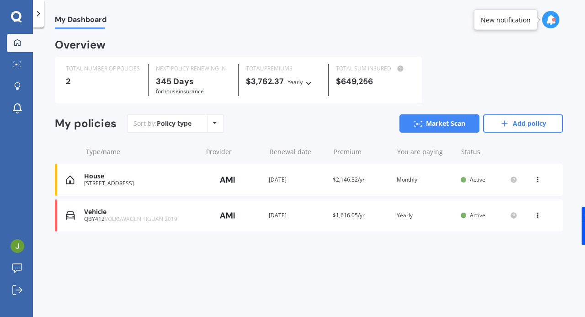
click at [157, 218] on span "VOLKSWAGEN TIGUAN 2019" at bounding box center [141, 219] width 73 height 8
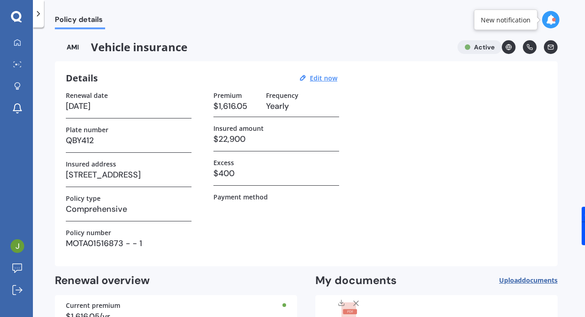
click at [413, 128] on div "Renewal date 27/09/2026 Plate number QBY412 Insured address 6 Mackwood Place, B…" at bounding box center [306, 173] width 481 height 164
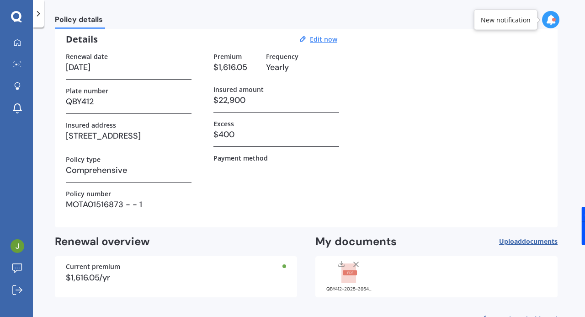
scroll to position [68, 0]
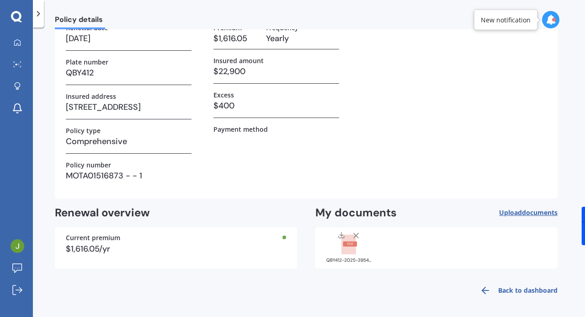
click at [512, 292] on link "Back to dashboard" at bounding box center [516, 290] width 83 height 22
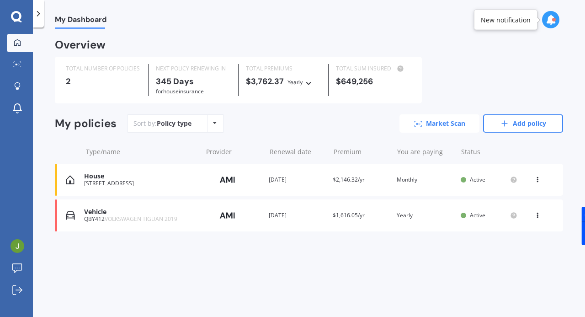
click at [446, 126] on link "Market Scan" at bounding box center [440, 123] width 80 height 18
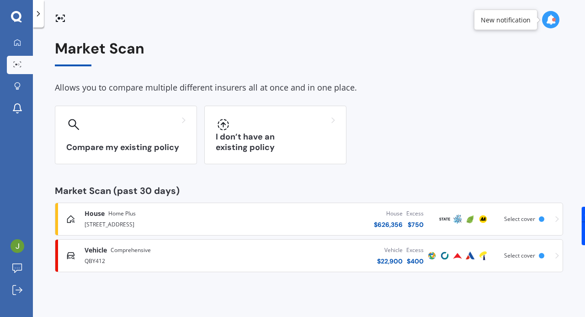
click at [544, 259] on div "Vehicle Comprehensive QBY412 Vehicle $ 22,900 Excess $ 400 Scanned 49 minutes a…" at bounding box center [309, 255] width 500 height 27
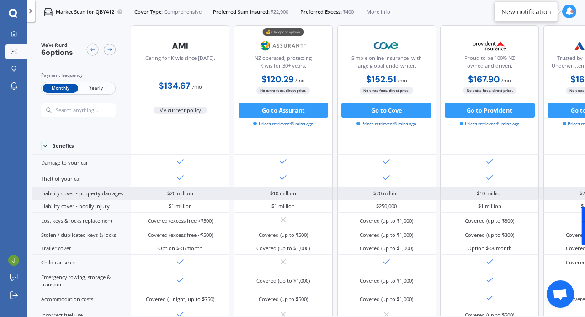
scroll to position [21, 0]
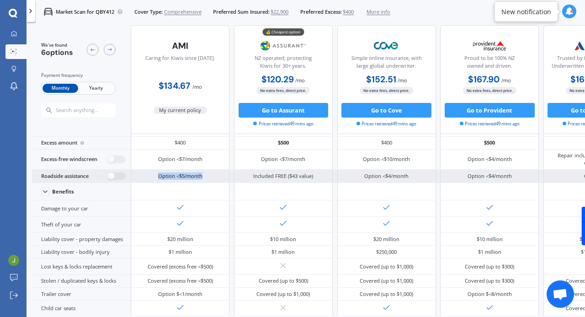
drag, startPoint x: 202, startPoint y: 176, endPoint x: 154, endPoint y: 176, distance: 48.5
click at [152, 176] on div "Option <$5/month" at bounding box center [180, 176] width 99 height 13
click at [159, 175] on div "Option <$5/month" at bounding box center [180, 175] width 44 height 7
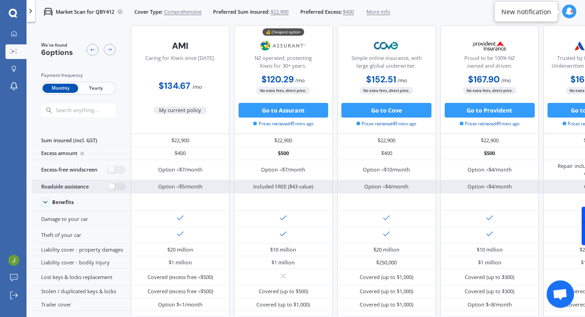
scroll to position [0, 0]
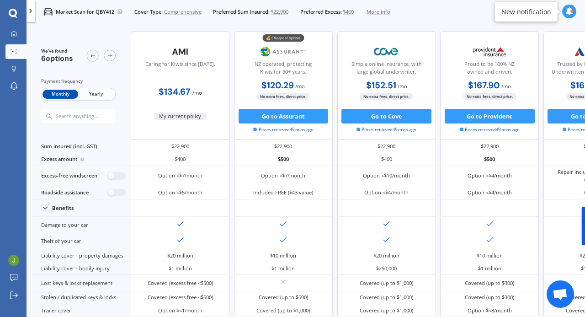
click at [93, 95] on span "Yearly" at bounding box center [96, 95] width 36 height 10
click at [59, 94] on span "Monthly" at bounding box center [61, 95] width 36 height 10
click at [95, 96] on span "Yearly" at bounding box center [96, 95] width 36 height 10
click at [57, 99] on span "Monthly" at bounding box center [61, 95] width 36 height 10
click at [103, 93] on span "Yearly" at bounding box center [96, 95] width 36 height 10
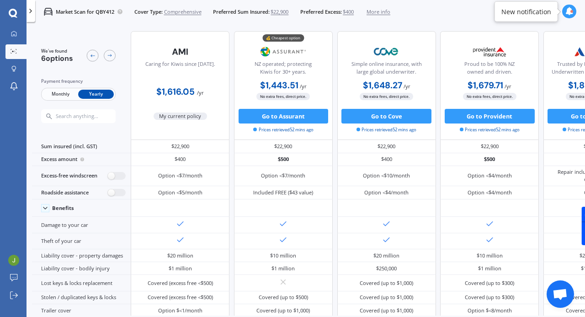
click at [48, 93] on span "Monthly" at bounding box center [61, 95] width 36 height 10
click at [105, 95] on span "Yearly" at bounding box center [96, 95] width 36 height 10
click at [75, 94] on span "Monthly" at bounding box center [61, 95] width 36 height 10
click at [113, 95] on span "Yearly" at bounding box center [96, 95] width 36 height 10
click at [69, 94] on span "Monthly" at bounding box center [61, 95] width 36 height 10
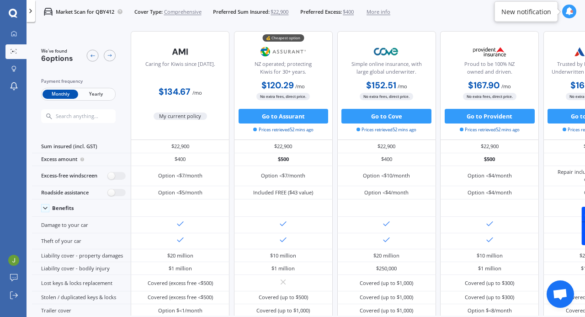
click at [105, 95] on span "Yearly" at bounding box center [96, 95] width 36 height 10
click at [64, 94] on span "Monthly" at bounding box center [61, 95] width 36 height 10
click at [95, 95] on span "Yearly" at bounding box center [96, 95] width 36 height 10
click at [59, 92] on span "Monthly" at bounding box center [61, 95] width 36 height 10
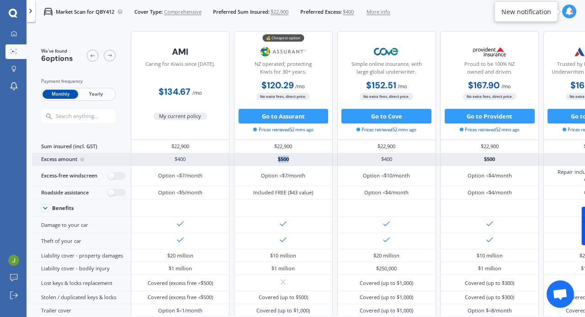
drag, startPoint x: 290, startPoint y: 160, endPoint x: 277, endPoint y: 159, distance: 12.9
click at [277, 159] on div "$500" at bounding box center [283, 159] width 99 height 13
click at [277, 158] on div "$500" at bounding box center [283, 159] width 99 height 13
drag, startPoint x: 277, startPoint y: 157, endPoint x: 292, endPoint y: 160, distance: 15.1
click at [292, 160] on div "$500" at bounding box center [283, 159] width 99 height 13
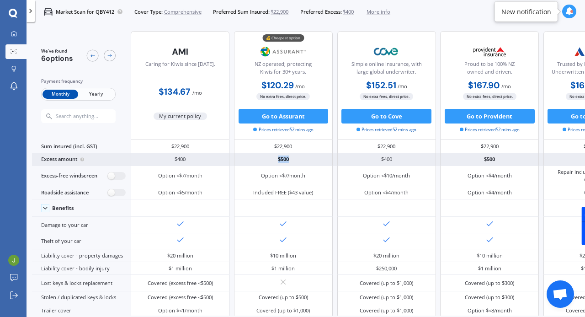
click at [291, 160] on div "$500" at bounding box center [283, 159] width 99 height 13
drag, startPoint x: 288, startPoint y: 159, endPoint x: 277, endPoint y: 159, distance: 11.4
click at [277, 159] on div "$500" at bounding box center [283, 159] width 99 height 13
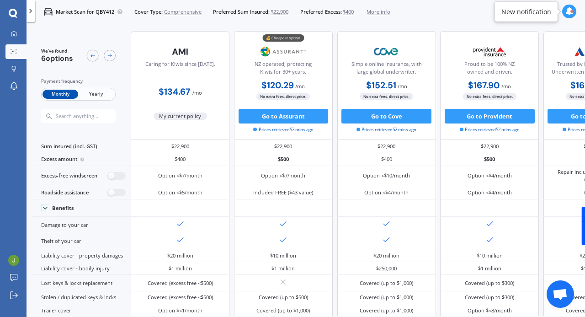
click at [90, 94] on span "Yearly" at bounding box center [96, 95] width 36 height 10
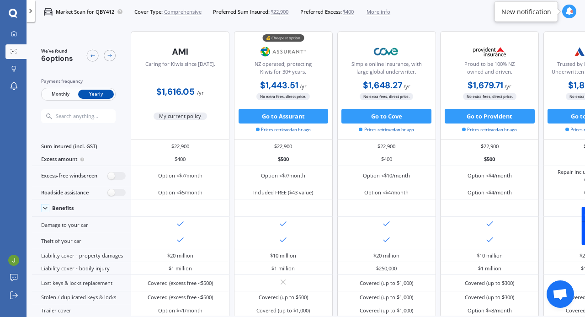
click at [59, 96] on span "Monthly" at bounding box center [61, 95] width 36 height 10
drag, startPoint x: 202, startPoint y: 93, endPoint x: 197, endPoint y: 93, distance: 5.5
click at [197, 93] on span "/ mo" at bounding box center [197, 92] width 10 height 7
click at [196, 93] on span "/ mo" at bounding box center [197, 92] width 10 height 7
drag, startPoint x: 196, startPoint y: 93, endPoint x: 204, endPoint y: 94, distance: 8.3
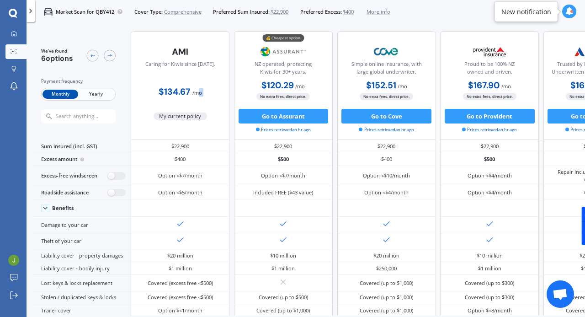
click at [204, 94] on div "$134.67 / mo" at bounding box center [180, 89] width 99 height 21
drag, startPoint x: 202, startPoint y: 93, endPoint x: 196, endPoint y: 93, distance: 5.9
click at [196, 93] on span "/ mo" at bounding box center [197, 92] width 10 height 7
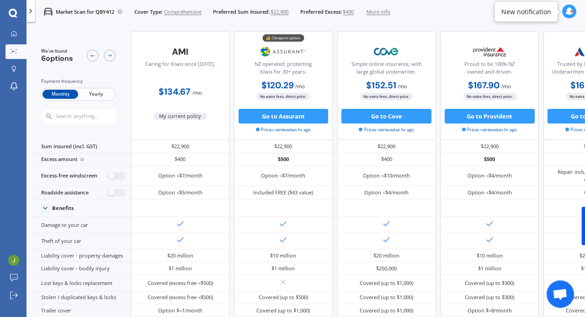
drag, startPoint x: 196, startPoint y: 90, endPoint x: 202, endPoint y: 94, distance: 7.4
click at [202, 94] on span "/ mo" at bounding box center [197, 92] width 10 height 7
drag, startPoint x: 202, startPoint y: 93, endPoint x: 197, endPoint y: 93, distance: 5.5
click at [197, 93] on span "/ mo" at bounding box center [197, 92] width 10 height 7
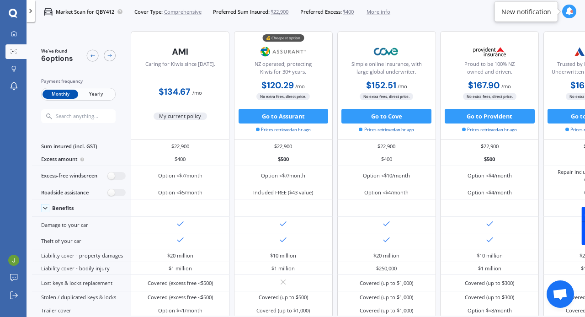
click at [197, 93] on span "/ mo" at bounding box center [197, 92] width 10 height 7
click at [201, 94] on span "/ mo" at bounding box center [197, 92] width 10 height 7
drag, startPoint x: 202, startPoint y: 93, endPoint x: 195, endPoint y: 93, distance: 7.3
click at [195, 93] on span "/ mo" at bounding box center [197, 92] width 10 height 7
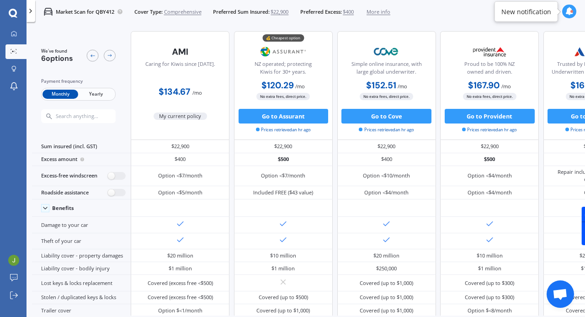
click at [196, 92] on span "/ mo" at bounding box center [197, 92] width 10 height 7
drag, startPoint x: 196, startPoint y: 92, endPoint x: 203, endPoint y: 92, distance: 7.3
click at [203, 92] on div "$134.67 / mo" at bounding box center [180, 89] width 99 height 21
drag, startPoint x: 201, startPoint y: 94, endPoint x: 195, endPoint y: 93, distance: 6.4
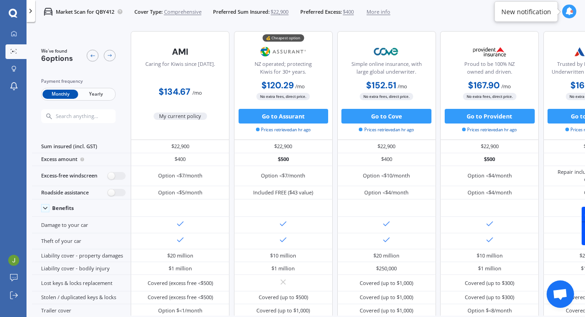
click at [195, 94] on span "/ mo" at bounding box center [197, 92] width 10 height 7
click at [194, 93] on span "/ mo" at bounding box center [197, 92] width 10 height 7
click at [103, 94] on span "Yearly" at bounding box center [96, 95] width 36 height 10
drag, startPoint x: 166, startPoint y: 91, endPoint x: 179, endPoint y: 93, distance: 13.0
click at [179, 93] on b "$1,616.05" at bounding box center [175, 91] width 38 height 11
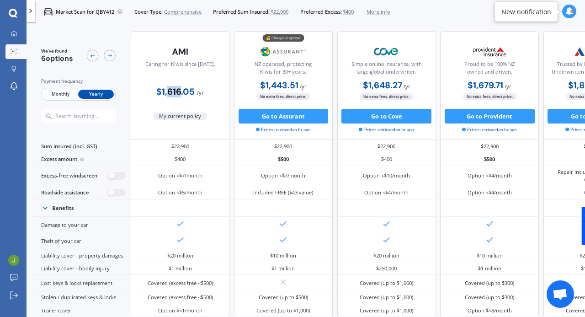
click at [179, 93] on b "$1,616.05" at bounding box center [175, 91] width 38 height 11
drag, startPoint x: 180, startPoint y: 90, endPoint x: 167, endPoint y: 91, distance: 12.5
click at [167, 91] on b "$1,616.05" at bounding box center [175, 91] width 38 height 11
drag, startPoint x: 168, startPoint y: 89, endPoint x: 181, endPoint y: 91, distance: 12.9
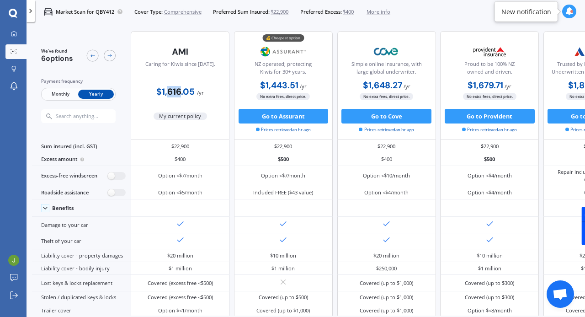
click at [181, 91] on b "$1,616.05" at bounding box center [175, 91] width 38 height 11
click at [59, 94] on span "Monthly" at bounding box center [61, 95] width 36 height 10
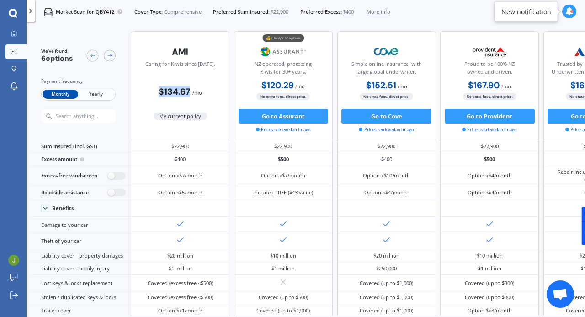
drag, startPoint x: 189, startPoint y: 92, endPoint x: 156, endPoint y: 90, distance: 32.5
click at [156, 90] on div "$134.67 / mo" at bounding box center [180, 89] width 99 height 21
click at [93, 92] on span "Yearly" at bounding box center [96, 95] width 36 height 10
drag, startPoint x: 157, startPoint y: 92, endPoint x: 192, endPoint y: 94, distance: 35.2
click at [192, 94] on b "$1,616.05" at bounding box center [175, 91] width 38 height 11
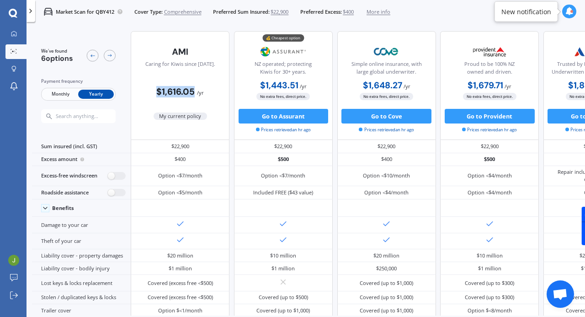
click at [192, 94] on b "$1,616.05" at bounding box center [175, 91] width 38 height 11
drag, startPoint x: 194, startPoint y: 91, endPoint x: 154, endPoint y: 87, distance: 39.9
click at [152, 87] on div "$1,616.05 / yr" at bounding box center [180, 89] width 99 height 21
click at [155, 87] on div "$1,616.05 / yr" at bounding box center [180, 89] width 99 height 21
click at [73, 95] on span "Monthly" at bounding box center [61, 95] width 36 height 10
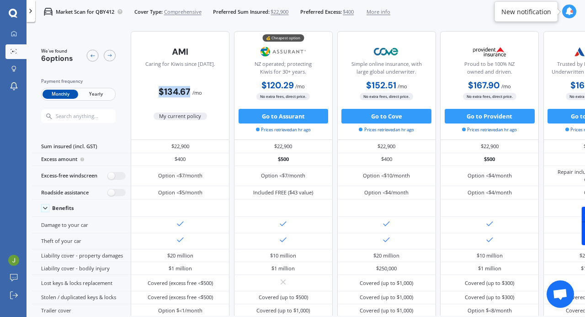
drag, startPoint x: 155, startPoint y: 89, endPoint x: 187, endPoint y: 95, distance: 33.0
click at [187, 95] on div "$134.67 / mo" at bounding box center [180, 89] width 99 height 21
click at [187, 94] on b "$134.67" at bounding box center [175, 91] width 32 height 11
drag, startPoint x: 188, startPoint y: 90, endPoint x: 153, endPoint y: 88, distance: 34.8
click at [153, 88] on div "$134.67 / mo" at bounding box center [180, 89] width 99 height 21
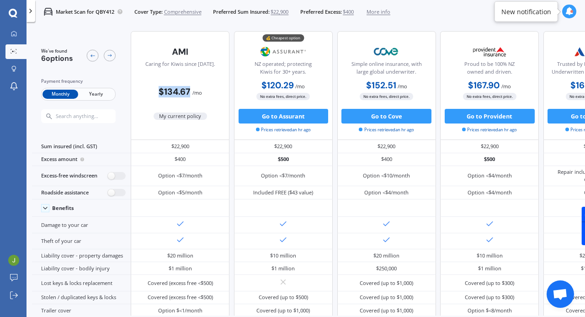
click at [155, 88] on div "$134.67 / mo" at bounding box center [180, 89] width 99 height 21
drag, startPoint x: 162, startPoint y: 91, endPoint x: 204, endPoint y: 95, distance: 42.2
click at [204, 95] on div "$134.67 / mo" at bounding box center [180, 89] width 99 height 21
click at [204, 94] on div "$134.67 / mo" at bounding box center [180, 89] width 99 height 21
drag, startPoint x: 205, startPoint y: 94, endPoint x: 151, endPoint y: 95, distance: 53.5
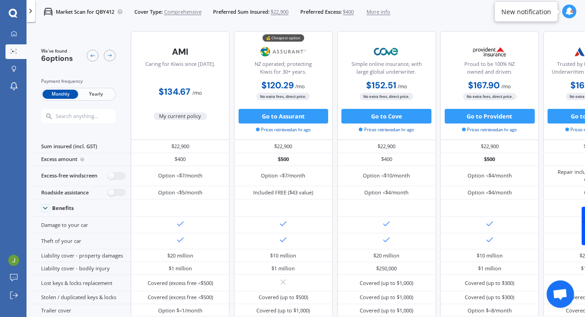
click at [151, 94] on div "$134.67 / mo" at bounding box center [180, 89] width 99 height 21
click at [167, 89] on b "$134.67" at bounding box center [175, 91] width 32 height 11
drag, startPoint x: 159, startPoint y: 91, endPoint x: 190, endPoint y: 93, distance: 30.7
click at [190, 93] on span "$134.67 / mo" at bounding box center [180, 92] width 43 height 8
click at [189, 93] on span "$134.67 / mo" at bounding box center [180, 92] width 43 height 8
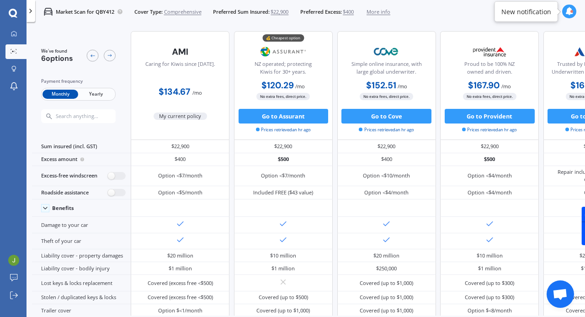
drag, startPoint x: 195, startPoint y: 91, endPoint x: 204, endPoint y: 93, distance: 9.0
click at [204, 93] on div "$134.67 / mo" at bounding box center [180, 89] width 99 height 21
click at [203, 91] on div "$134.67 / mo" at bounding box center [180, 89] width 99 height 21
drag, startPoint x: 202, startPoint y: 93, endPoint x: 195, endPoint y: 92, distance: 6.4
click at [195, 92] on span "/ mo" at bounding box center [197, 92] width 10 height 7
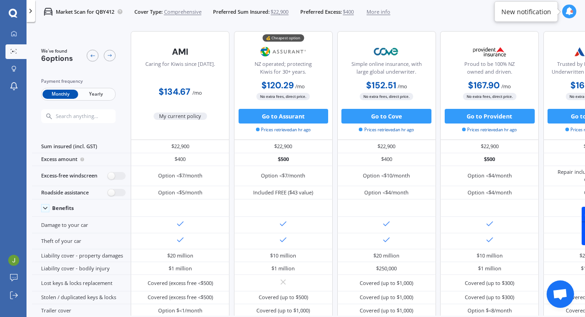
click at [195, 92] on span "/ mo" at bounding box center [197, 92] width 10 height 7
drag, startPoint x: 190, startPoint y: 91, endPoint x: 203, endPoint y: 95, distance: 12.8
click at [203, 95] on div "$134.67 / mo" at bounding box center [180, 89] width 99 height 21
drag, startPoint x: 203, startPoint y: 93, endPoint x: 191, endPoint y: 91, distance: 12.0
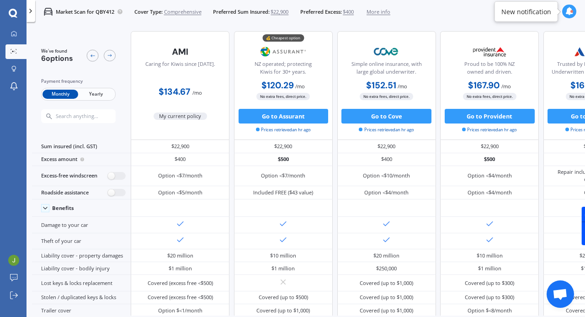
click at [191, 91] on div "$134.67 / mo" at bounding box center [180, 89] width 99 height 21
click at [192, 91] on span "/ mo" at bounding box center [197, 92] width 10 height 7
drag, startPoint x: 192, startPoint y: 92, endPoint x: 203, endPoint y: 93, distance: 10.5
click at [203, 93] on div "$134.67 / mo" at bounding box center [180, 89] width 99 height 21
